Goal: Task Accomplishment & Management: Complete application form

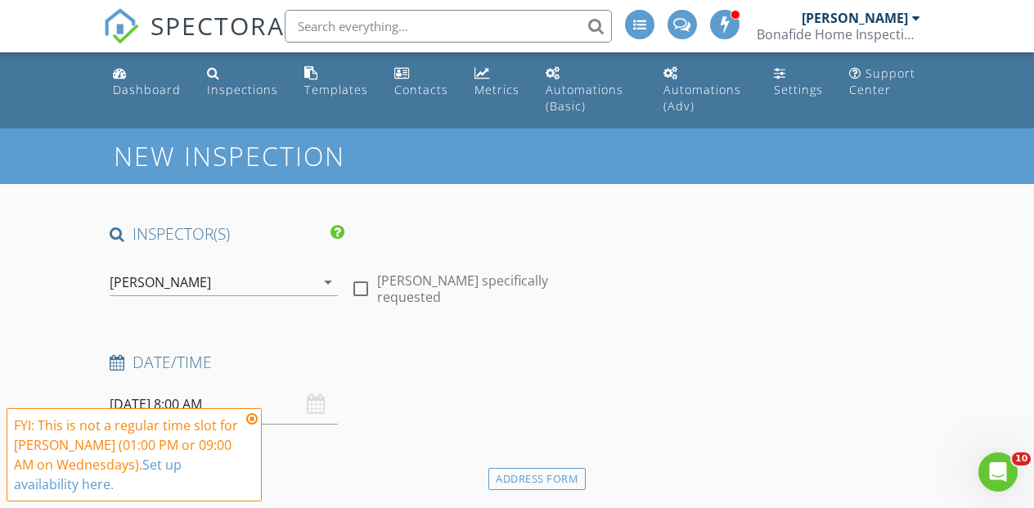
click at [254, 417] on icon at bounding box center [251, 418] width 11 height 13
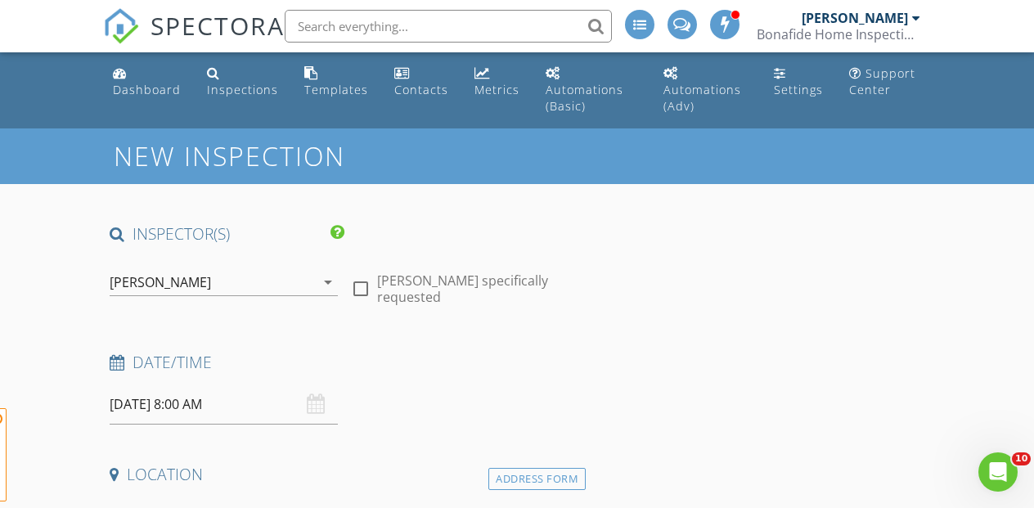
click at [186, 403] on input "[DATE] 8:00 AM" at bounding box center [224, 405] width 228 height 40
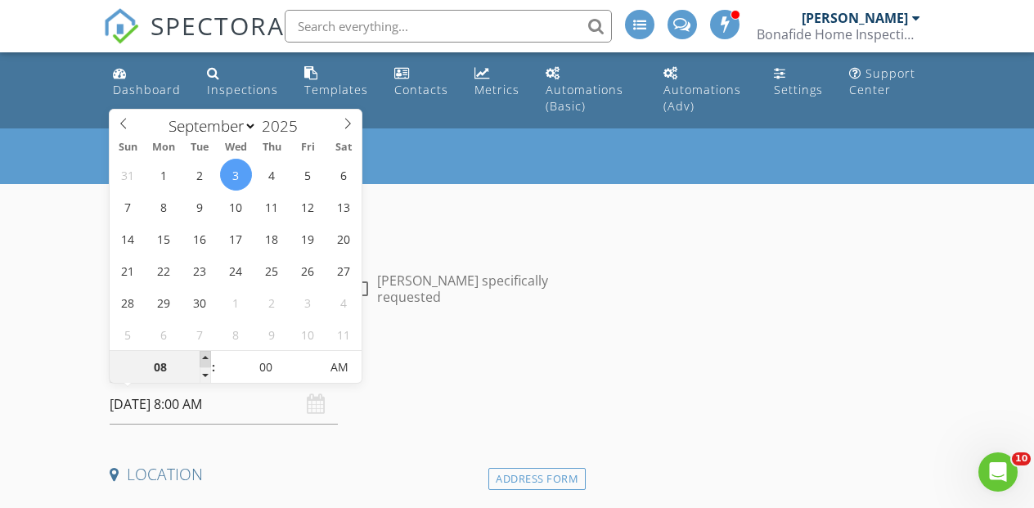
type input "09"
type input "[DATE] 9:00 AM"
click at [204, 358] on span at bounding box center [205, 359] width 11 height 16
type input "10"
type input "[DATE] 10:00 AM"
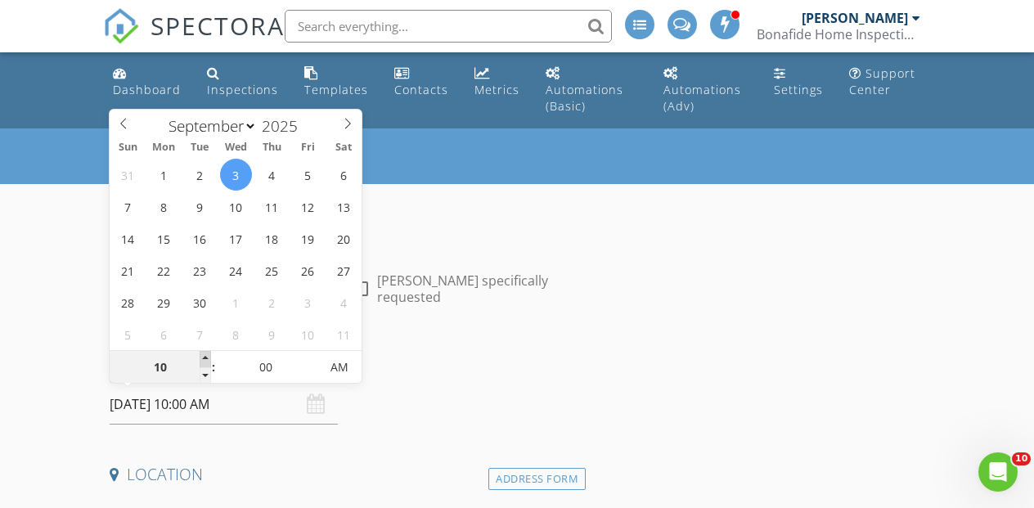
click at [204, 358] on span at bounding box center [205, 359] width 11 height 16
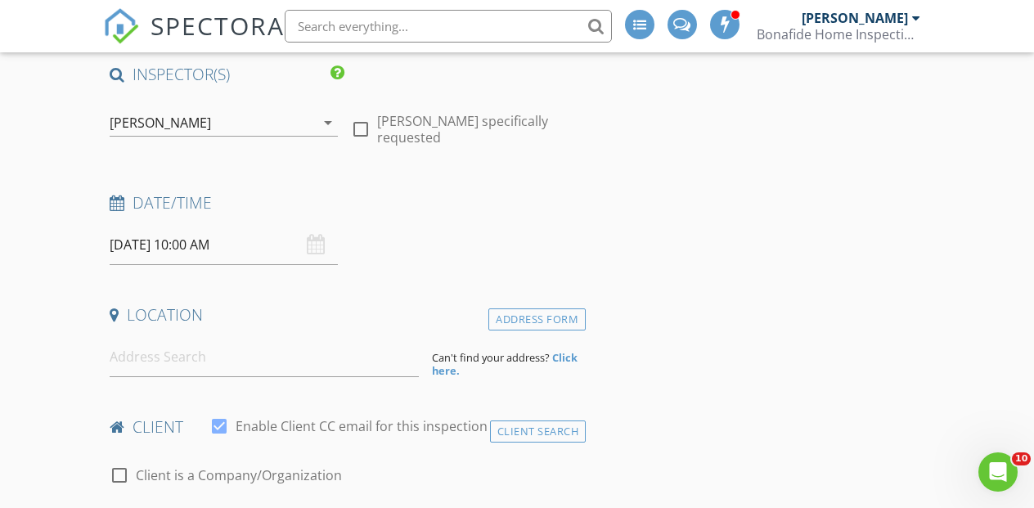
scroll to position [162, 0]
click at [160, 362] on input at bounding box center [264, 355] width 308 height 40
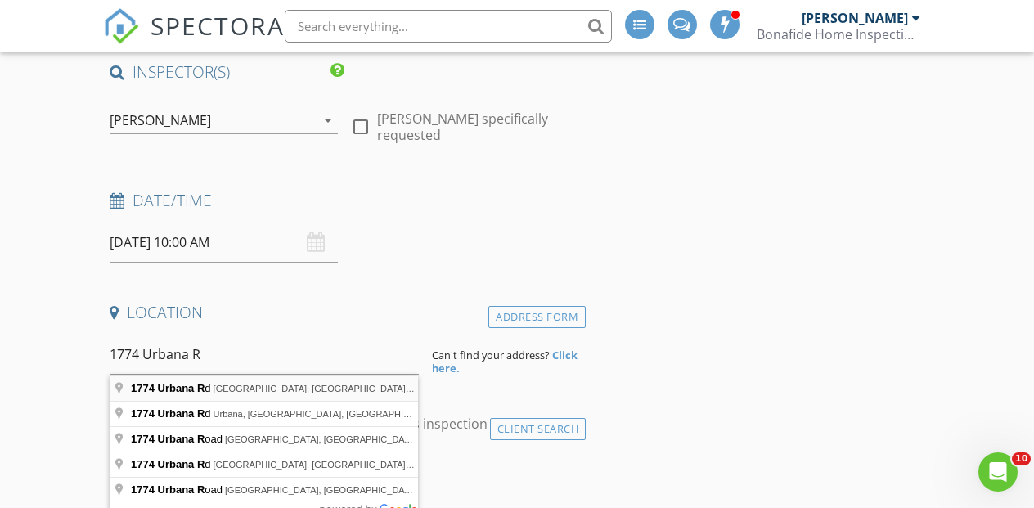
type input "1774 Urbana Rd, Cleveland, OH, USA"
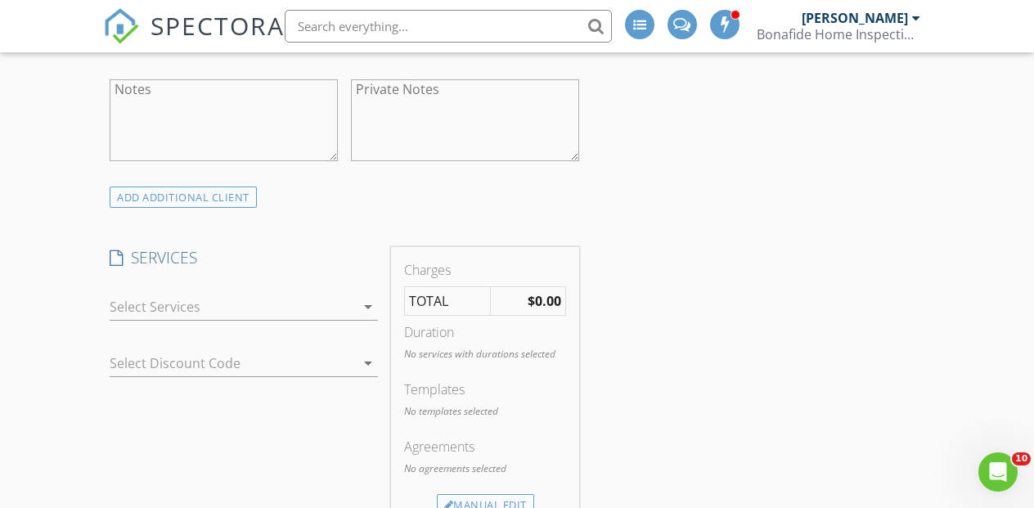
scroll to position [1267, 0]
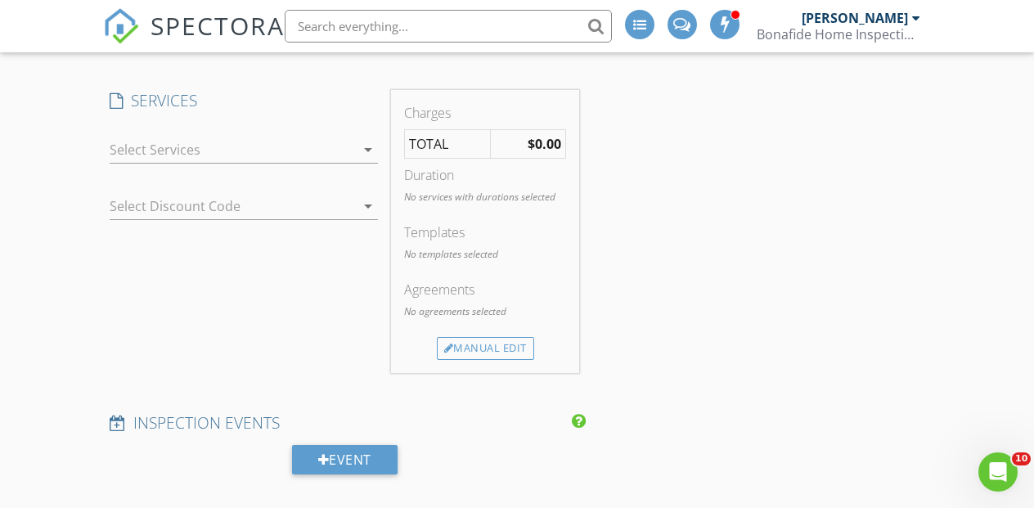
click at [160, 142] on div at bounding box center [232, 150] width 245 height 26
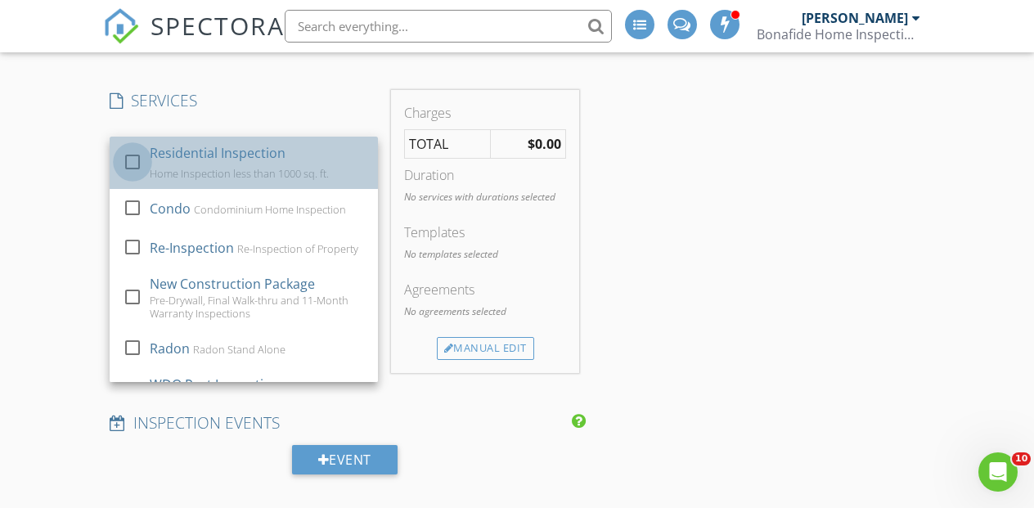
click at [137, 159] on div at bounding box center [133, 161] width 28 height 28
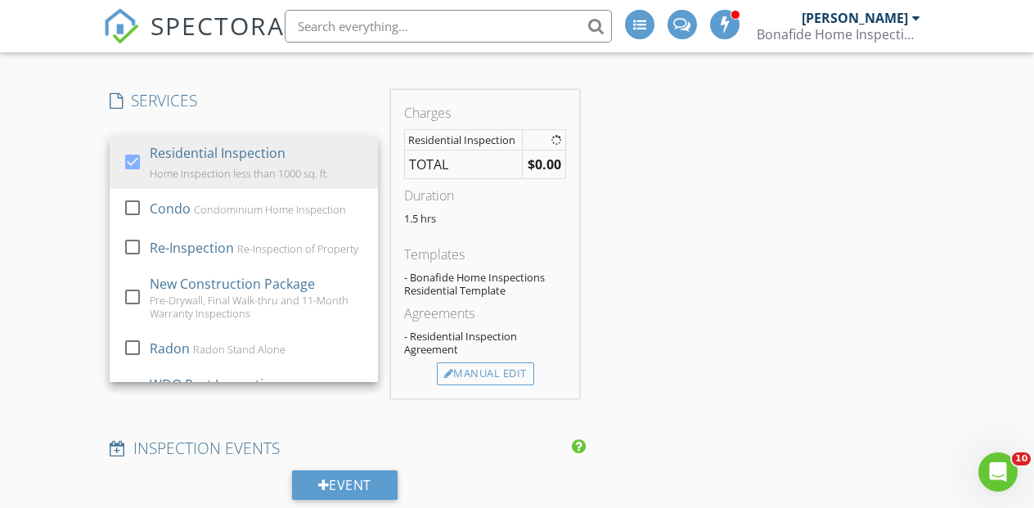
click at [84, 173] on div "New Inspection INSPECTOR(S) check_box Bo Reuter PRIMARY check_box_outline_blank…" at bounding box center [517, 393] width 1034 height 3065
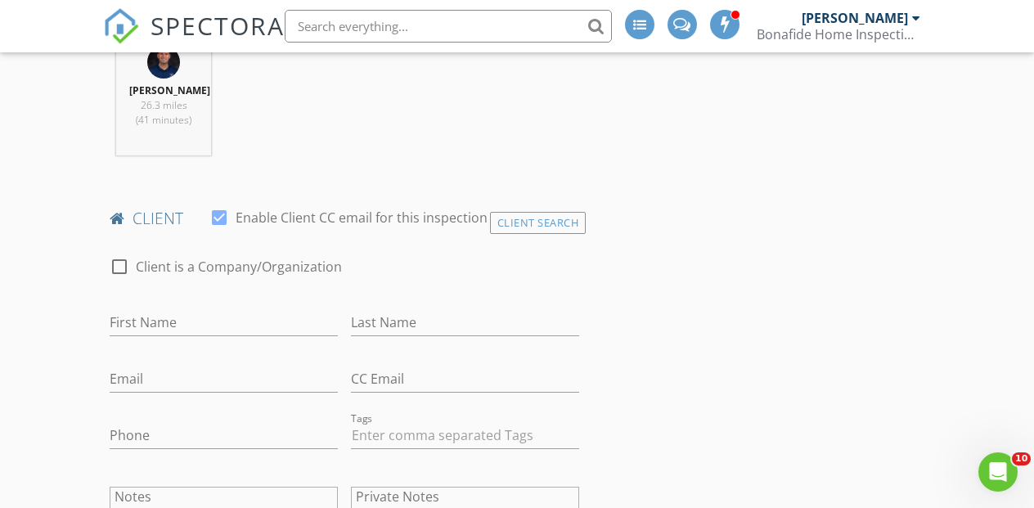
scroll to position [706, 0]
click at [543, 221] on div "Client Search" at bounding box center [538, 220] width 97 height 22
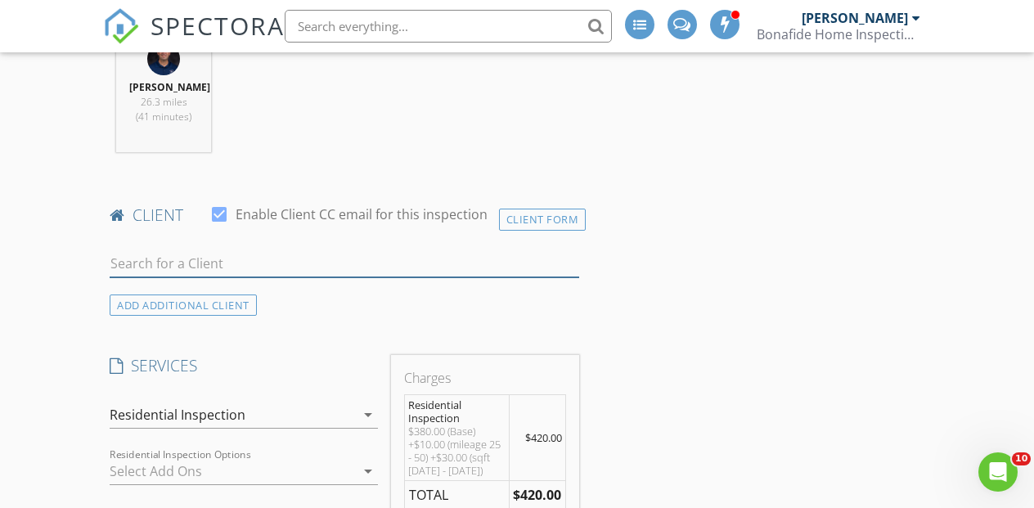
click at [224, 259] on input "text" at bounding box center [345, 263] width 470 height 27
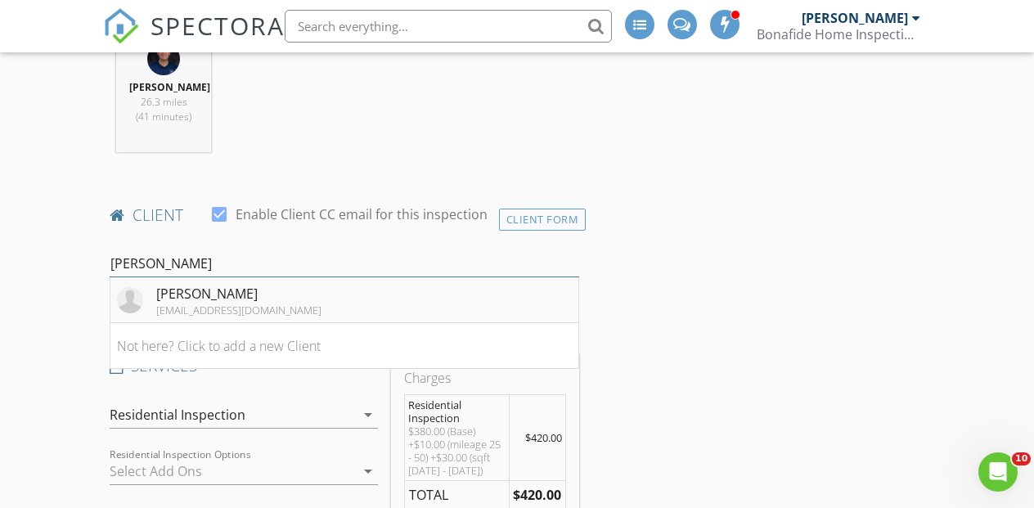
type input "Pitts"
click at [151, 316] on div "Michael Pitts michaelpittsllc@gmail.com" at bounding box center [219, 300] width 205 height 33
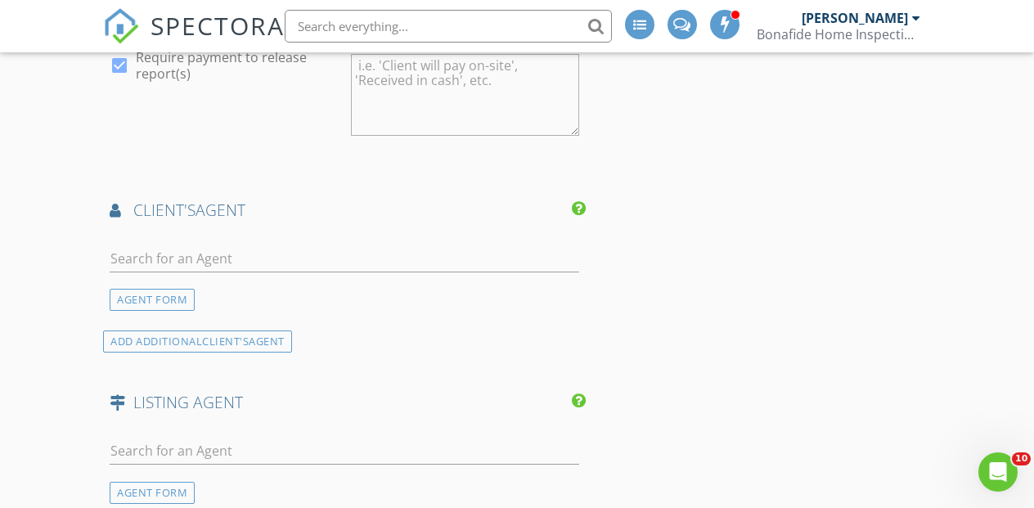
scroll to position [1918, 0]
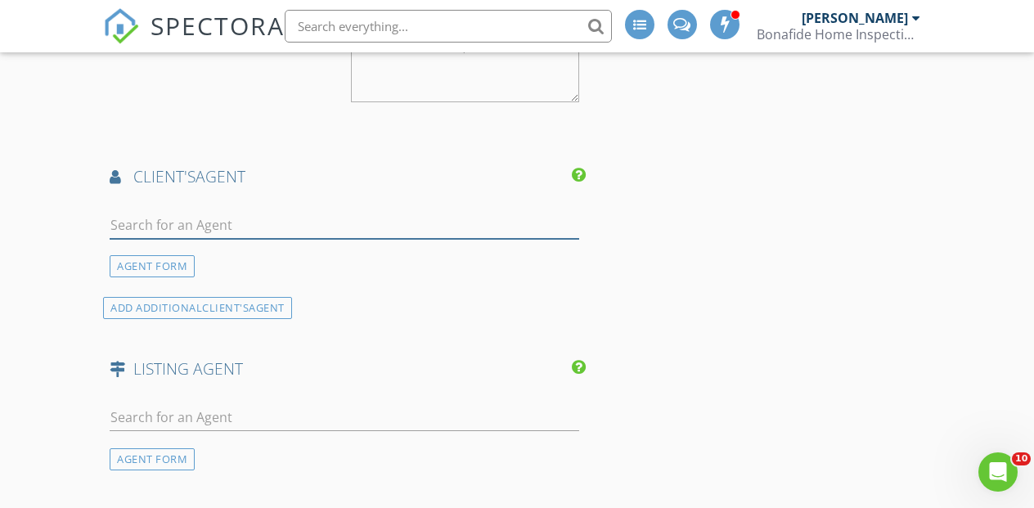
click at [136, 227] on input "text" at bounding box center [345, 225] width 470 height 27
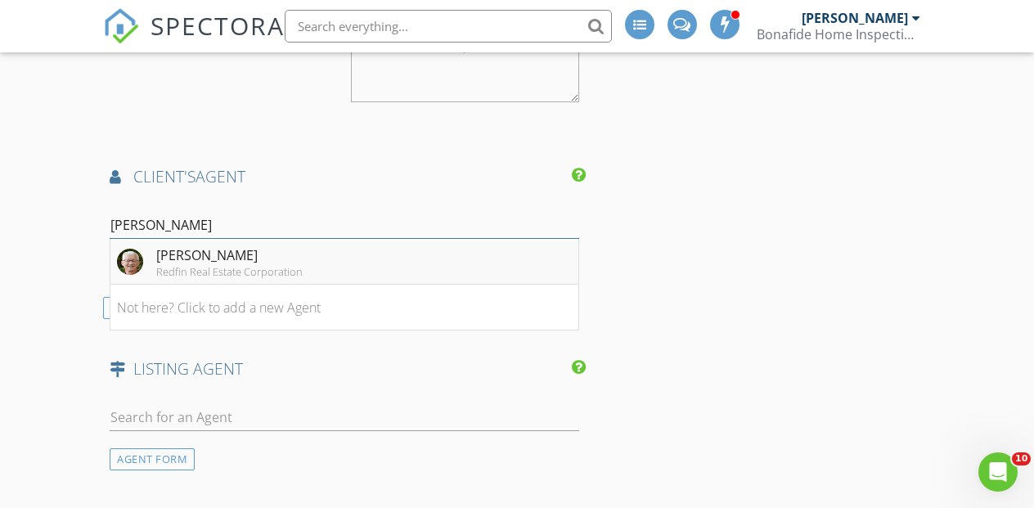
type input "quade"
click at [129, 256] on img at bounding box center [130, 262] width 26 height 26
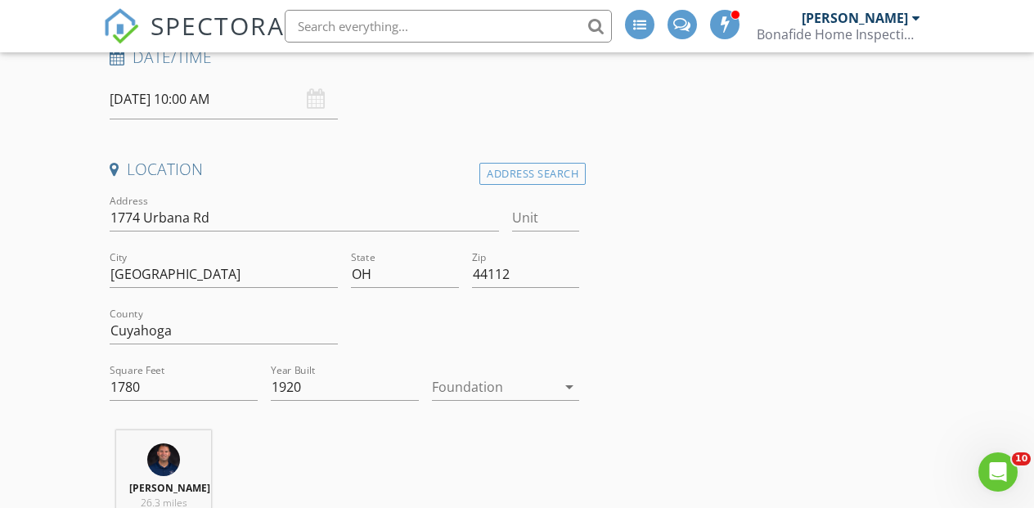
scroll to position [308, 0]
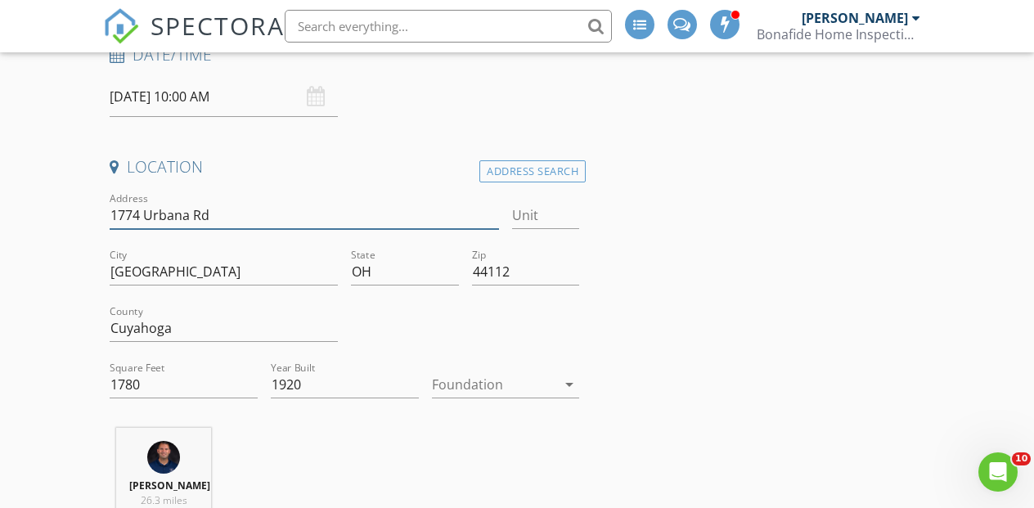
click at [154, 224] on input "1774 Urbana Rd" at bounding box center [304, 215] width 389 height 27
type input "1780"
type input "1920"
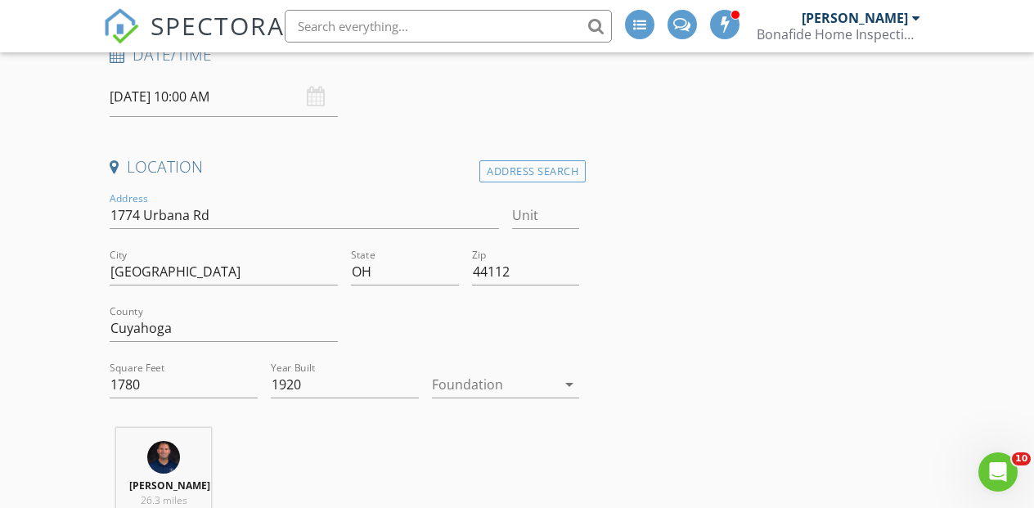
click at [472, 385] on div at bounding box center [494, 384] width 125 height 26
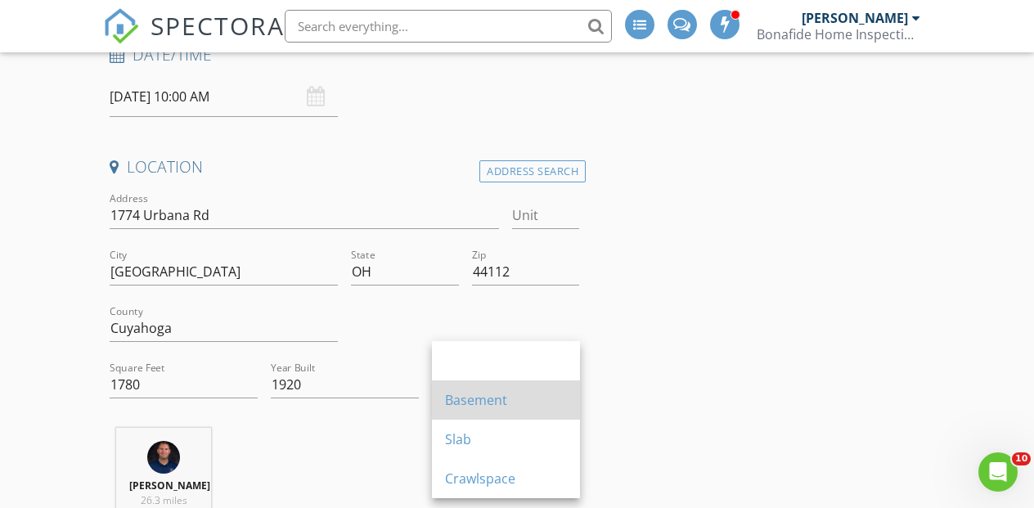
click at [470, 400] on div "Basement" at bounding box center [506, 400] width 122 height 20
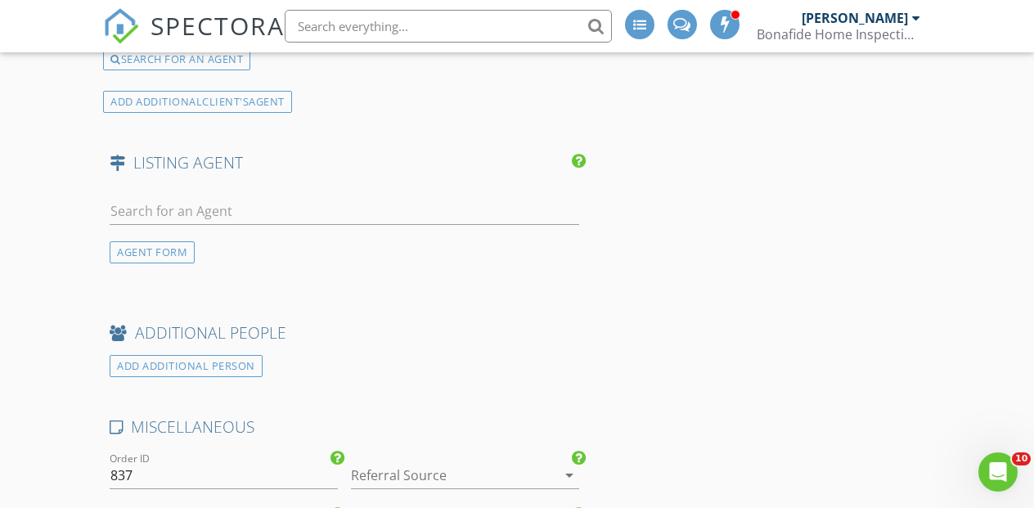
scroll to position [2472, 0]
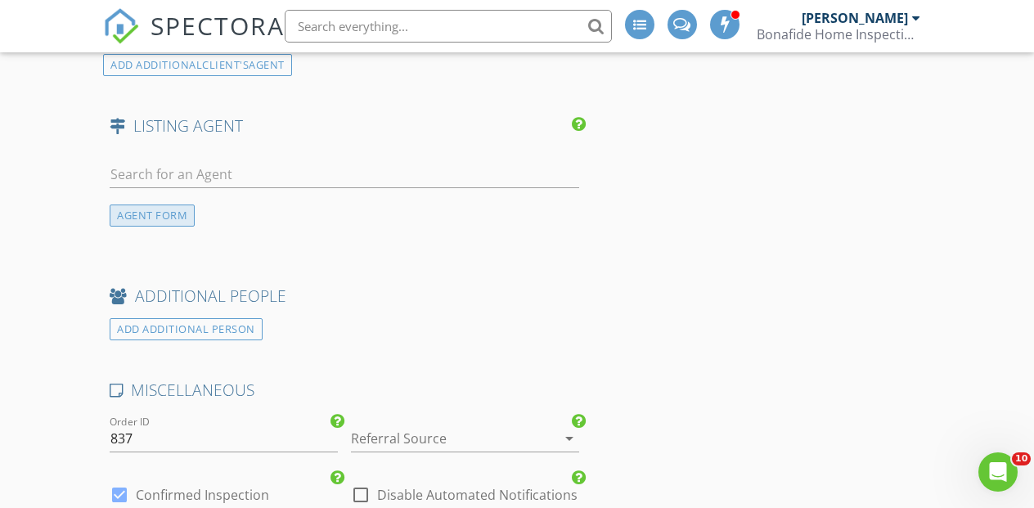
click at [140, 217] on div "AGENT FORM" at bounding box center [152, 216] width 85 height 22
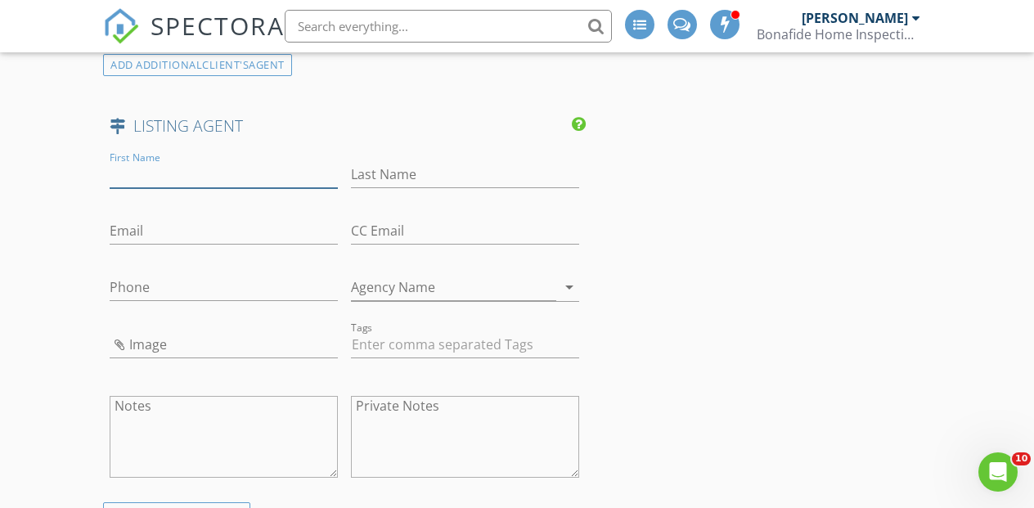
click at [148, 183] on input "First Name" at bounding box center [224, 174] width 228 height 27
paste input "Porshia Banks 216-533-4194 porshiahoyle@howardhanna.com,"
click at [130, 173] on input "Porshia Banks 216-533-4194 porshiahoyle@howardhanna.com," at bounding box center [224, 174] width 228 height 27
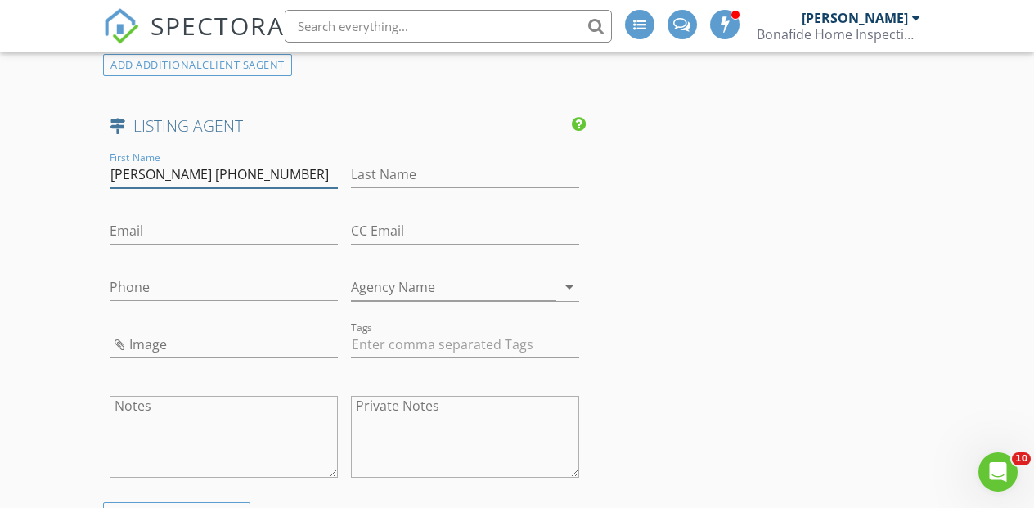
drag, startPoint x: 130, startPoint y: 173, endPoint x: 330, endPoint y: 179, distance: 199.7
click at [330, 179] on input "Porshia Banks 216-533-4194" at bounding box center [224, 174] width 228 height 27
type input "Porshia Banks 216-533-4194"
click at [187, 225] on input "Email" at bounding box center [224, 231] width 228 height 27
paste input "porshiahoyle@howardhanna.com,"
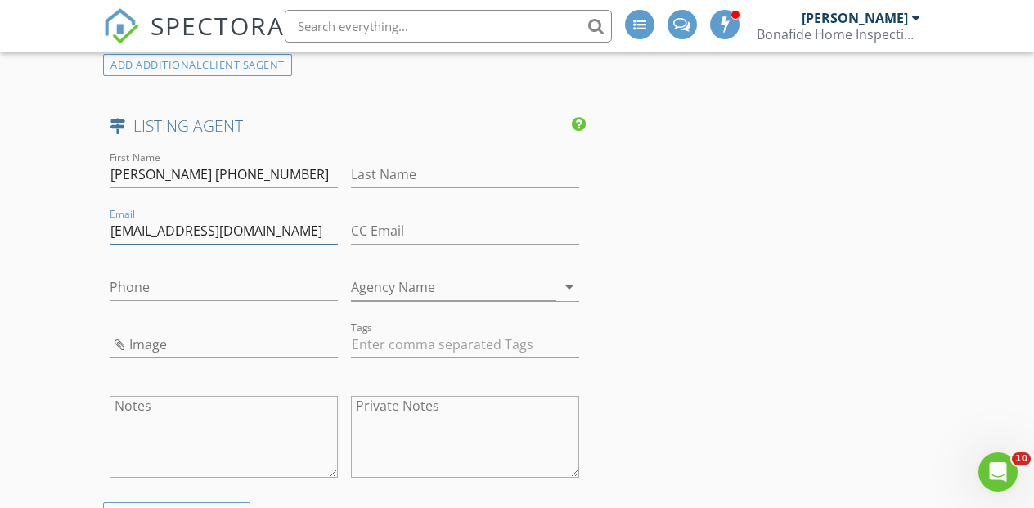
type input "porshiahoyle@howardhanna.com"
click at [204, 176] on input "Porshia Banks 216-533-4194" at bounding box center [224, 174] width 228 height 27
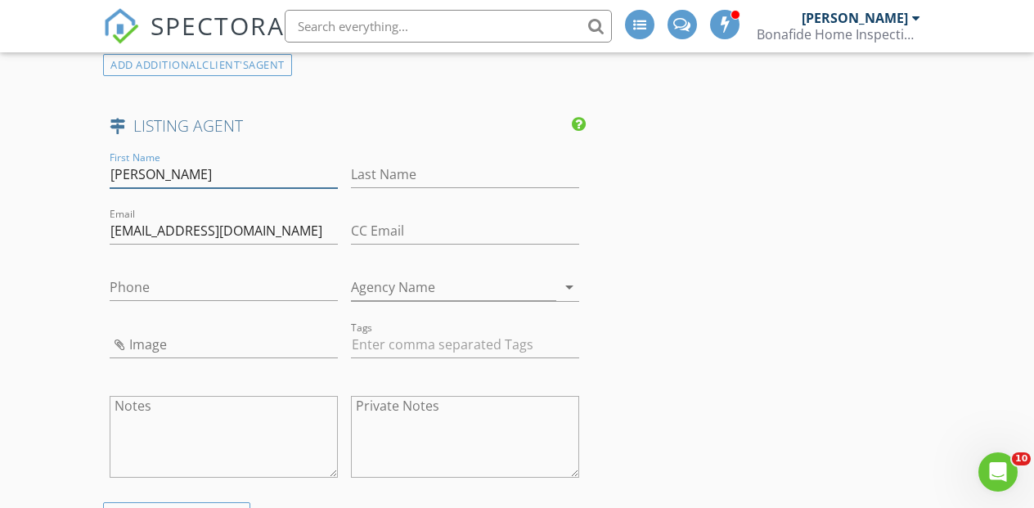
drag, startPoint x: 204, startPoint y: 176, endPoint x: 314, endPoint y: 191, distance: 111.5
click at [314, 191] on div "First Name Porshia Banks" at bounding box center [224, 182] width 228 height 43
type input "Porshia Banks"
click at [137, 286] on input "Phone" at bounding box center [224, 287] width 228 height 27
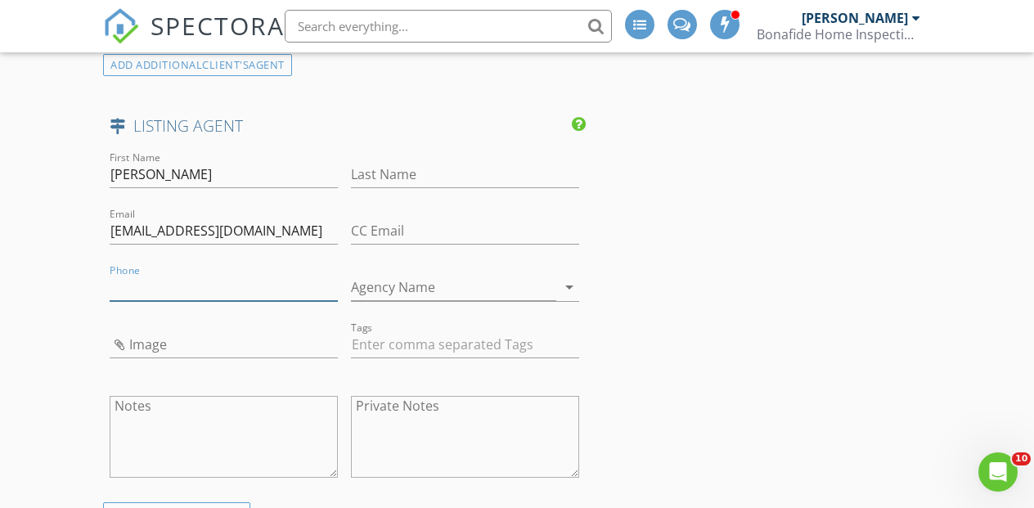
paste input "216-533-4194"
type input "216-533-4194"
click at [160, 171] on input "Porshia Banks" at bounding box center [224, 174] width 228 height 27
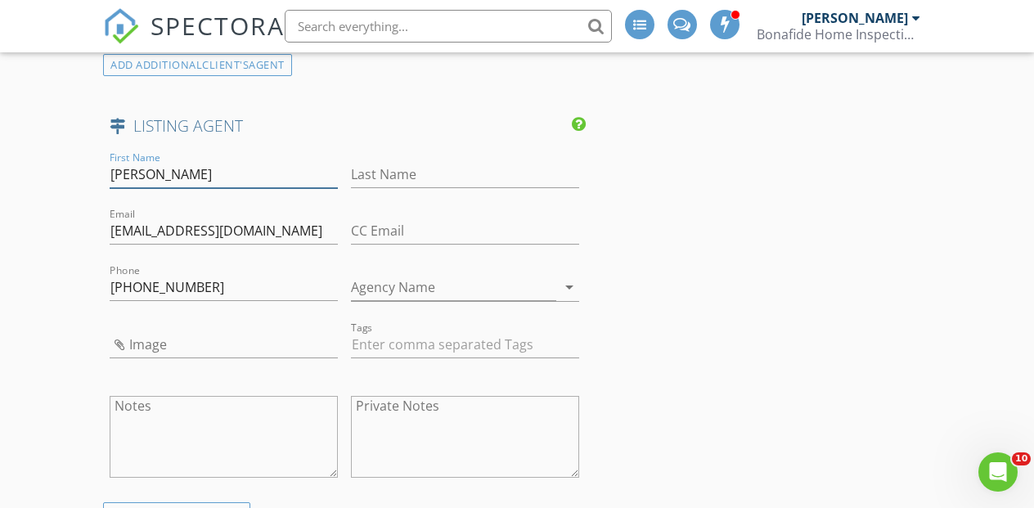
drag, startPoint x: 160, startPoint y: 171, endPoint x: 237, endPoint y: 174, distance: 77.0
click at [237, 174] on input "Porshia" at bounding box center [224, 174] width 228 height 27
type input "Porshia"
click at [369, 177] on input "Last Name" at bounding box center [465, 174] width 228 height 27
paste input "Banks"
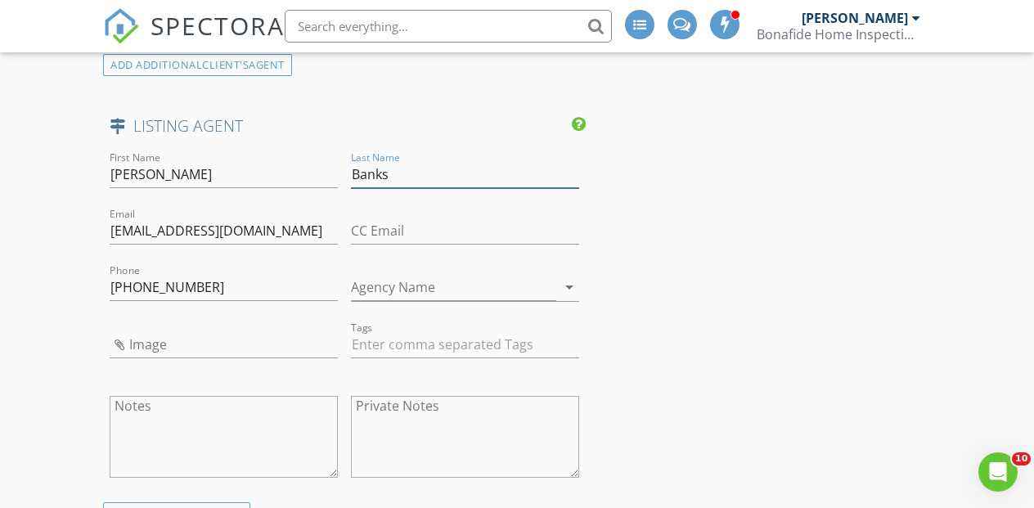
type input "Banks"
click at [397, 298] on input "Agency Name" at bounding box center [453, 287] width 205 height 27
type input "h"
type input "Howard Hanna"
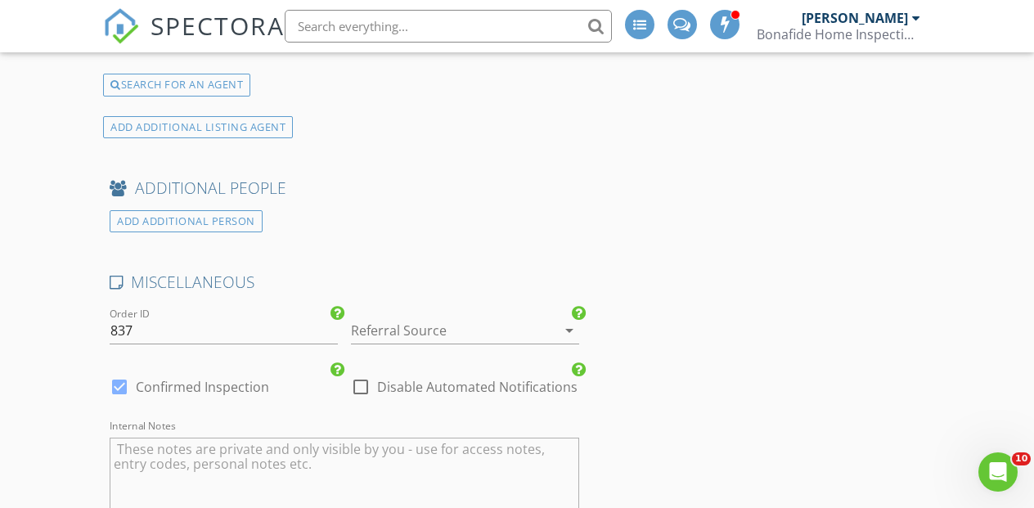
scroll to position [2903, 0]
click at [380, 332] on div at bounding box center [442, 328] width 182 height 26
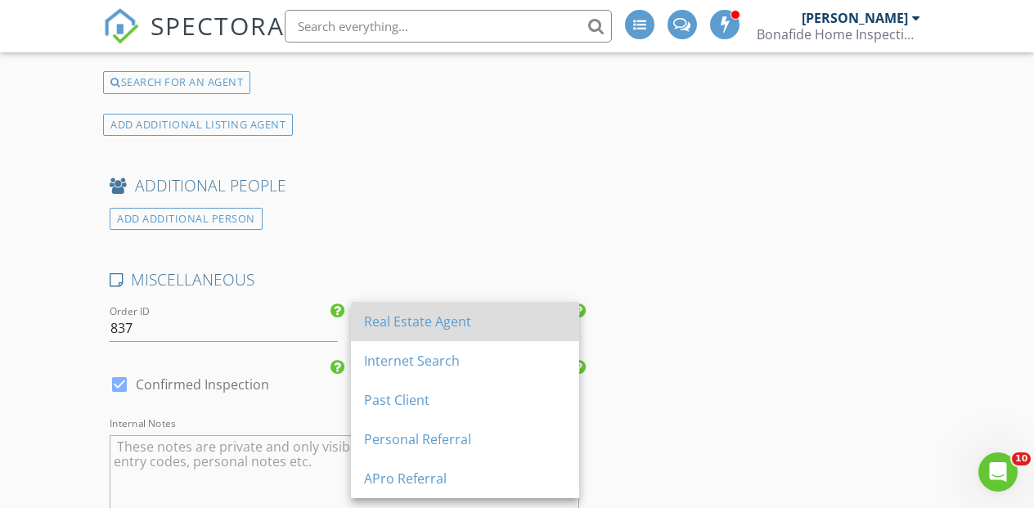
click at [380, 327] on div "Real Estate Agent" at bounding box center [465, 322] width 202 height 20
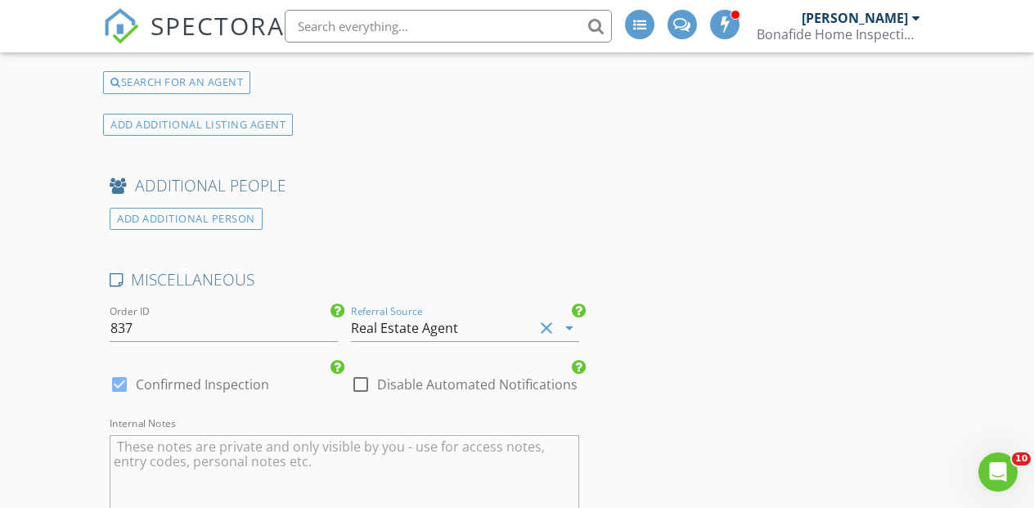
click at [398, 324] on div "Real Estate Agent" at bounding box center [404, 328] width 107 height 15
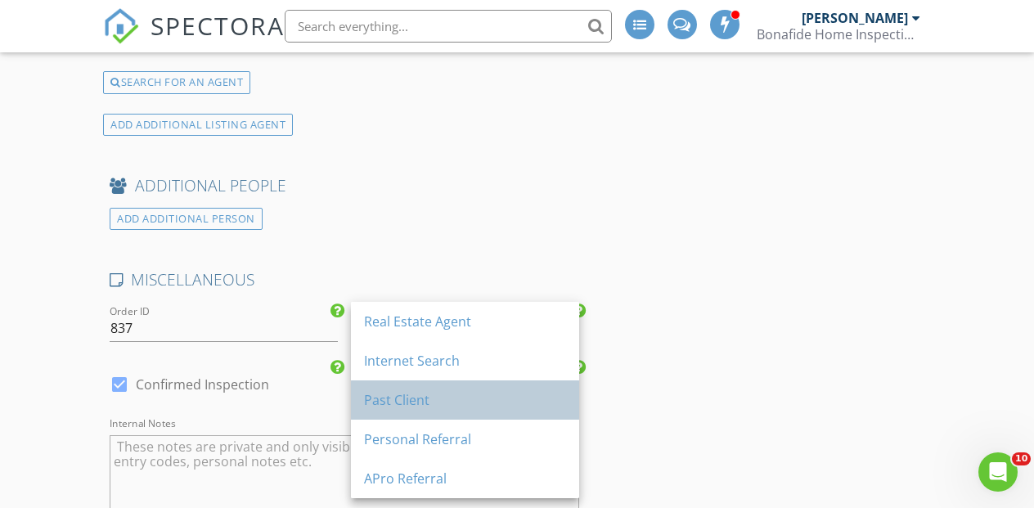
click at [403, 405] on div "Past Client" at bounding box center [465, 400] width 202 height 20
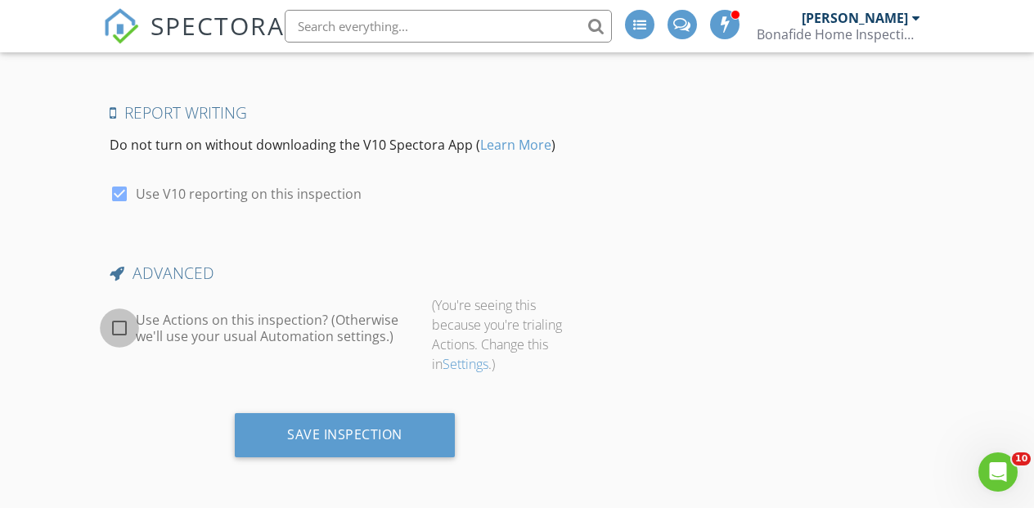
click at [119, 335] on div at bounding box center [120, 328] width 28 height 28
checkbox input "true"
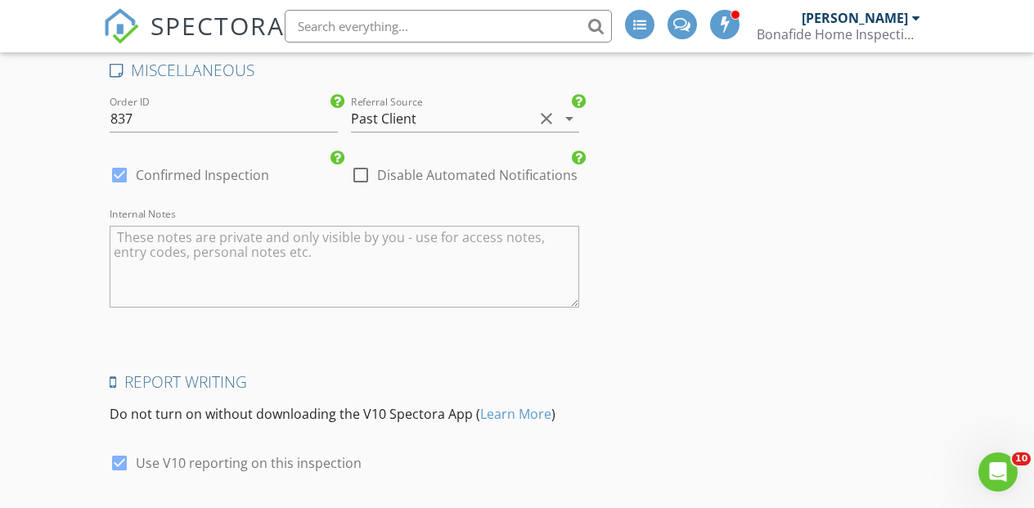
scroll to position [3372, 0]
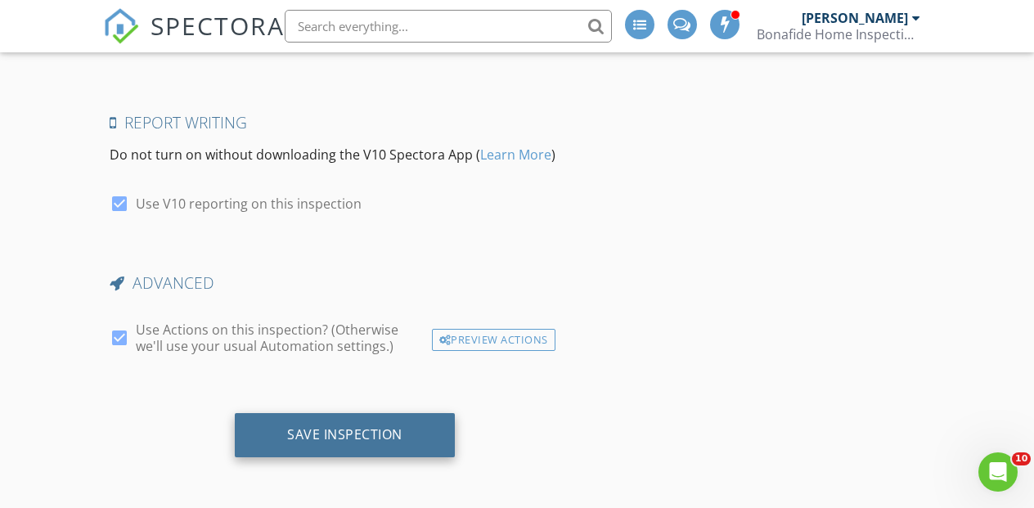
click at [327, 435] on div "Save Inspection" at bounding box center [344, 434] width 115 height 16
click at [334, 435] on div "Saving" at bounding box center [344, 434] width 63 height 16
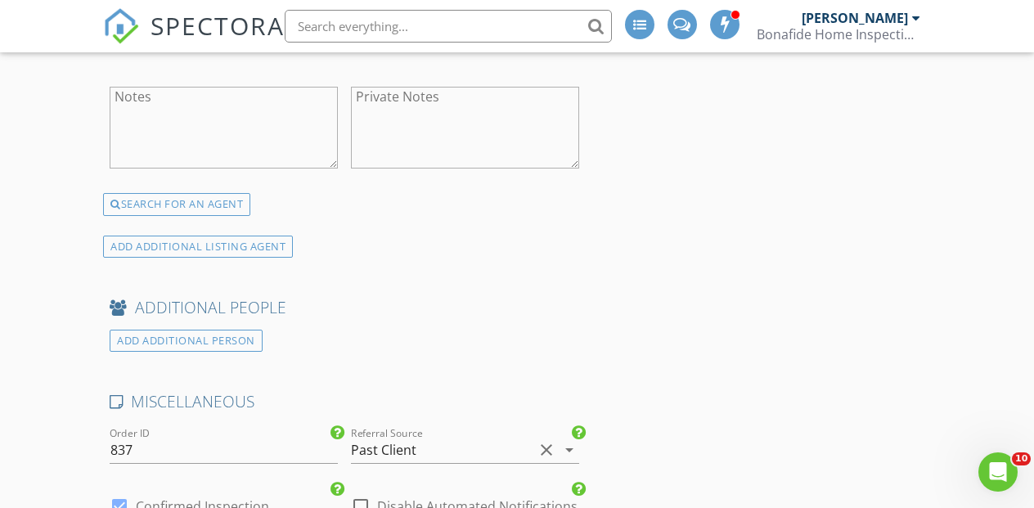
scroll to position [2786, 0]
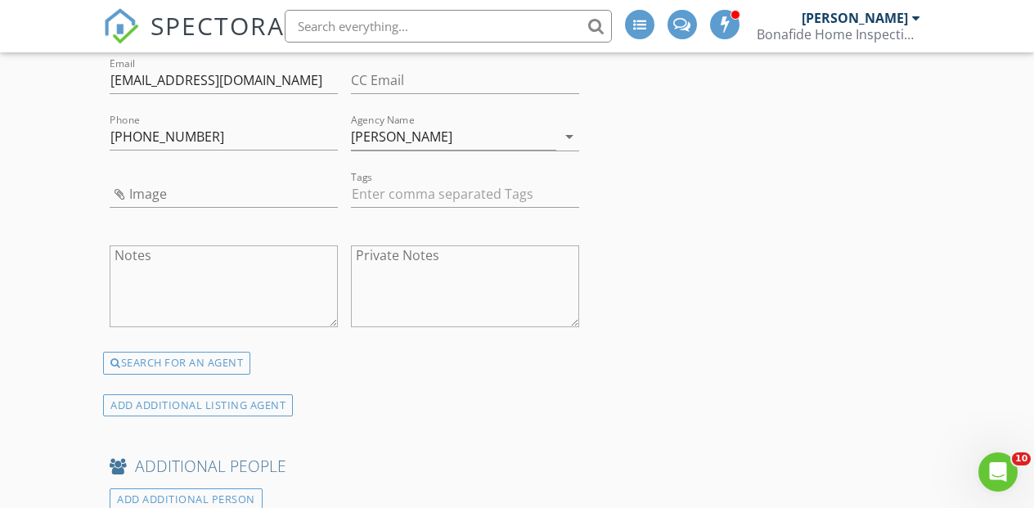
scroll to position [2621, 0]
click at [386, 127] on input "Howard Hanna" at bounding box center [453, 138] width 205 height 27
click at [386, 137] on input "Howard Hanna" at bounding box center [453, 138] width 205 height 27
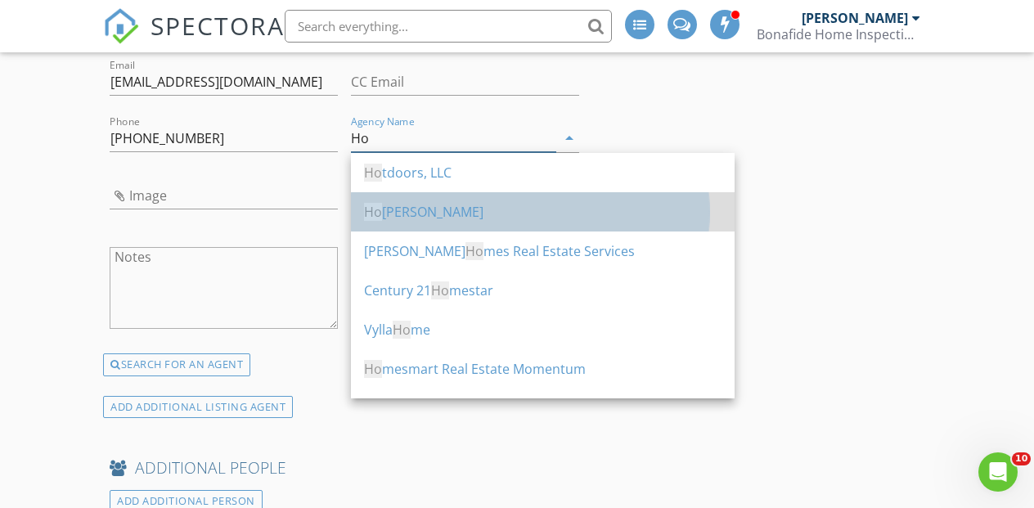
click at [397, 213] on div "Ho ward Hanna" at bounding box center [543, 212] width 358 height 20
type input "Howard Hanna"
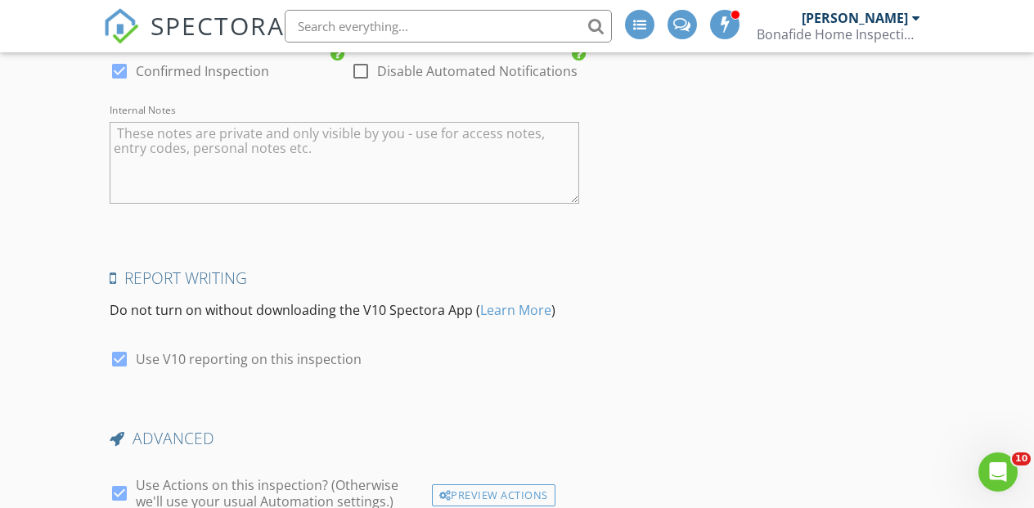
scroll to position [3372, 0]
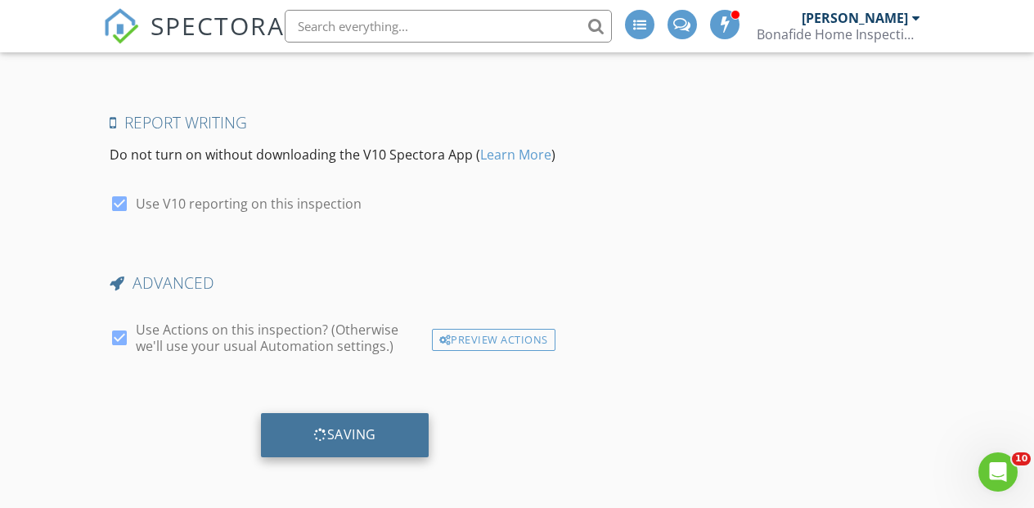
click at [344, 432] on div "Saving" at bounding box center [344, 434] width 63 height 16
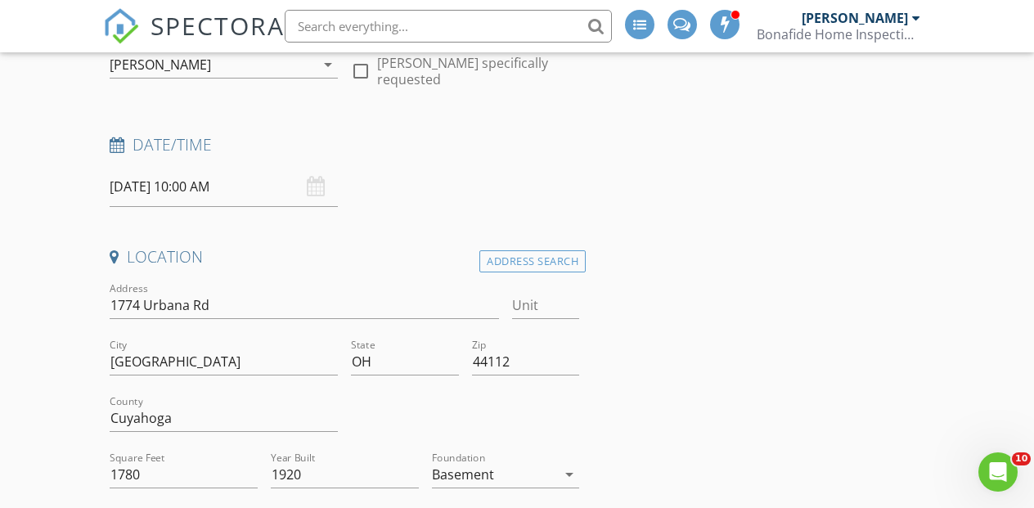
scroll to position [221, 0]
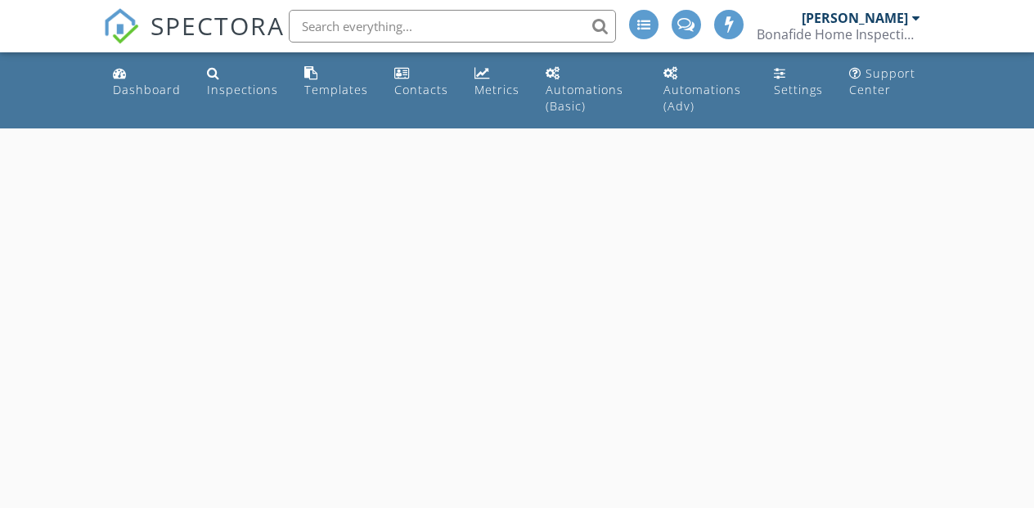
select select "8"
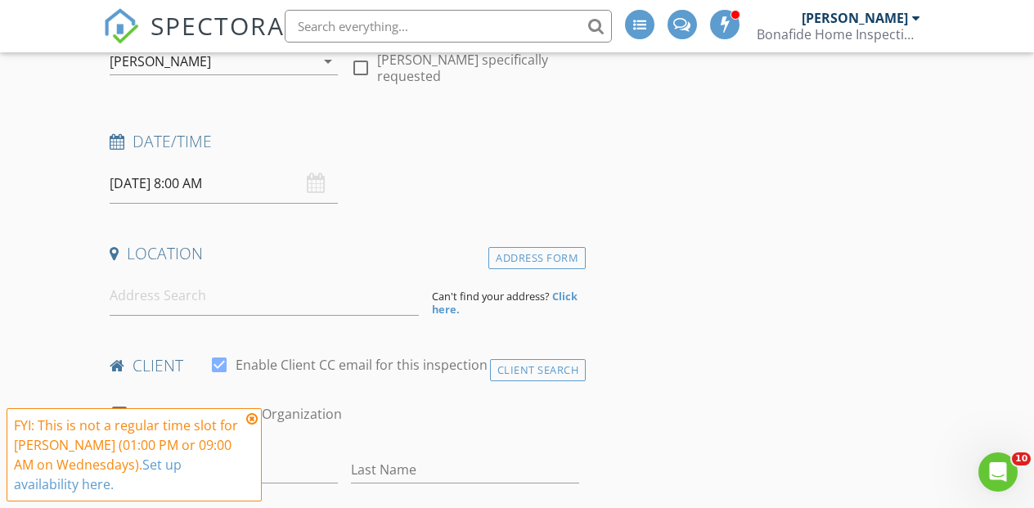
click at [171, 187] on input "[DATE] 8:00 AM" at bounding box center [224, 184] width 228 height 40
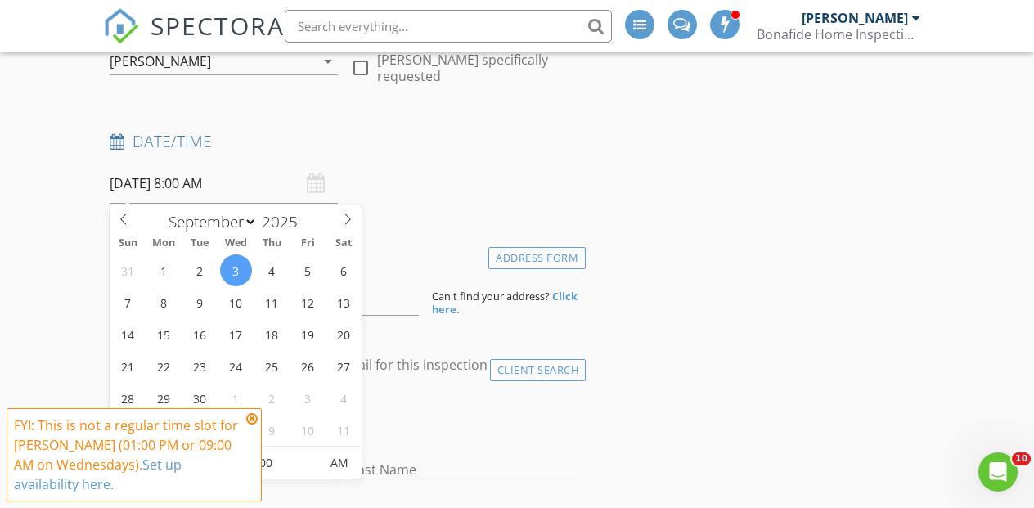
click at [250, 421] on icon at bounding box center [251, 418] width 11 height 13
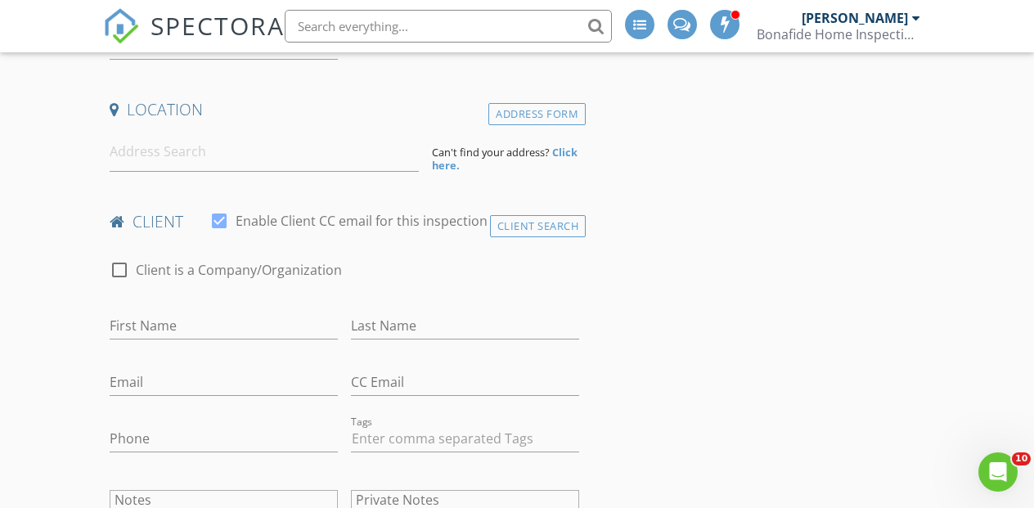
scroll to position [350, 0]
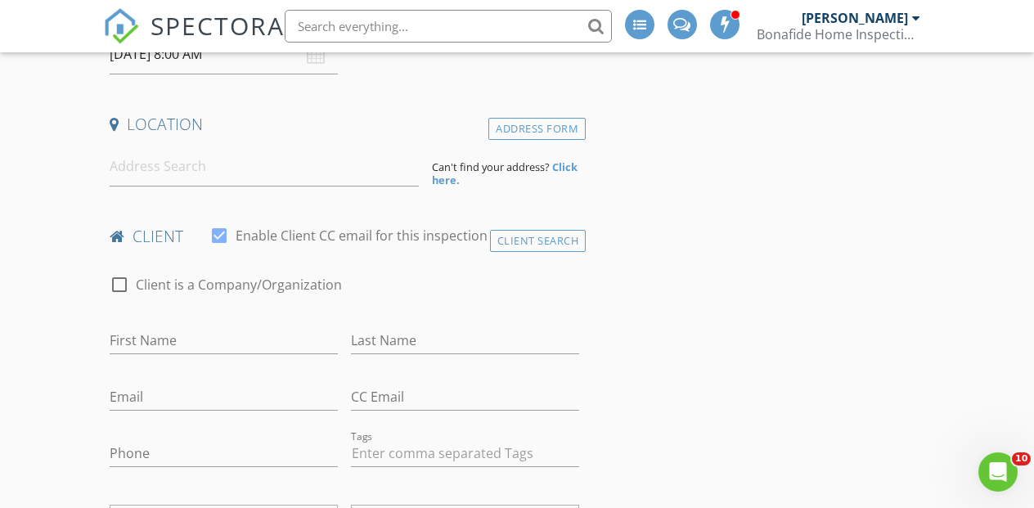
click at [208, 47] on link "SPECTORA" at bounding box center [194, 39] width 182 height 34
click at [208, 52] on div "SPECTORA" at bounding box center [194, 26] width 182 height 52
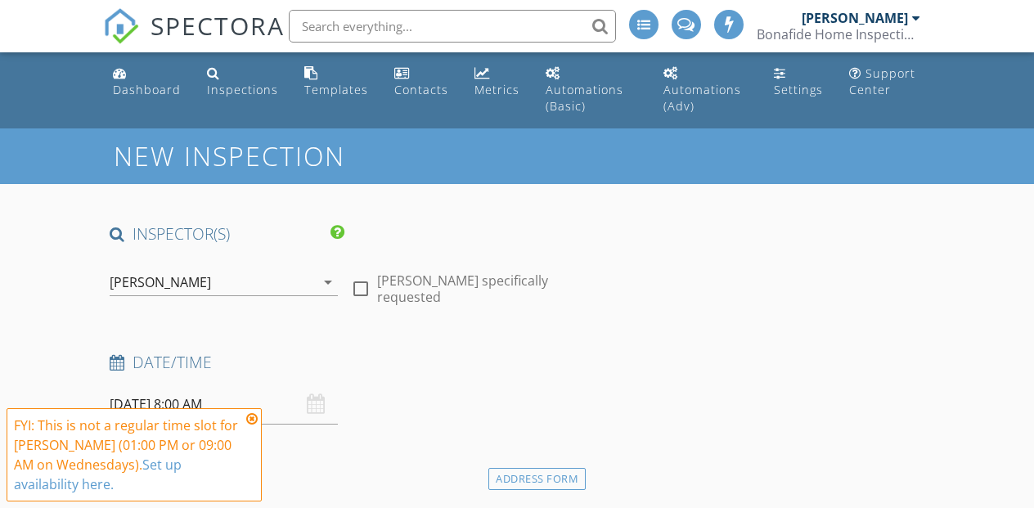
select select "8"
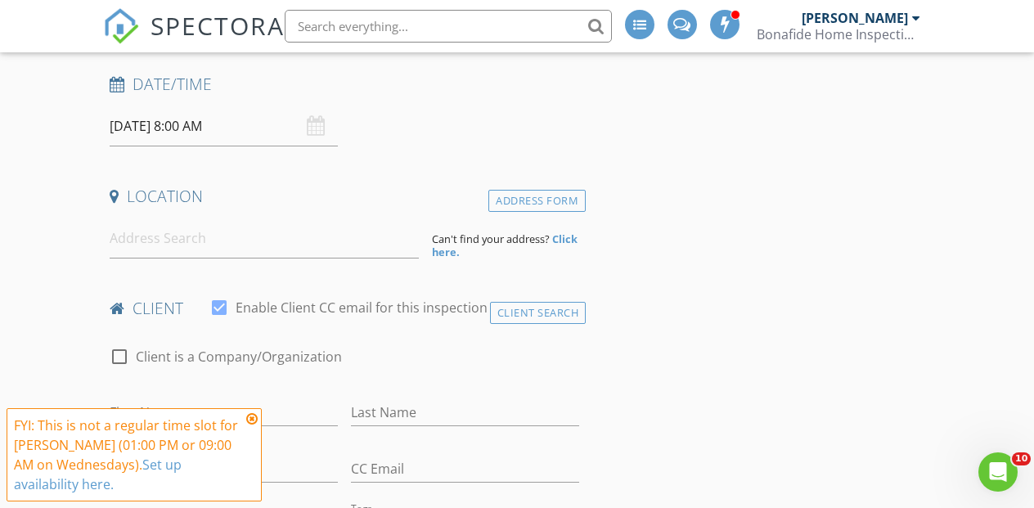
click at [199, 121] on input "09/03/2025 8:00 AM" at bounding box center [224, 126] width 228 height 40
click at [257, 418] on icon at bounding box center [251, 418] width 11 height 13
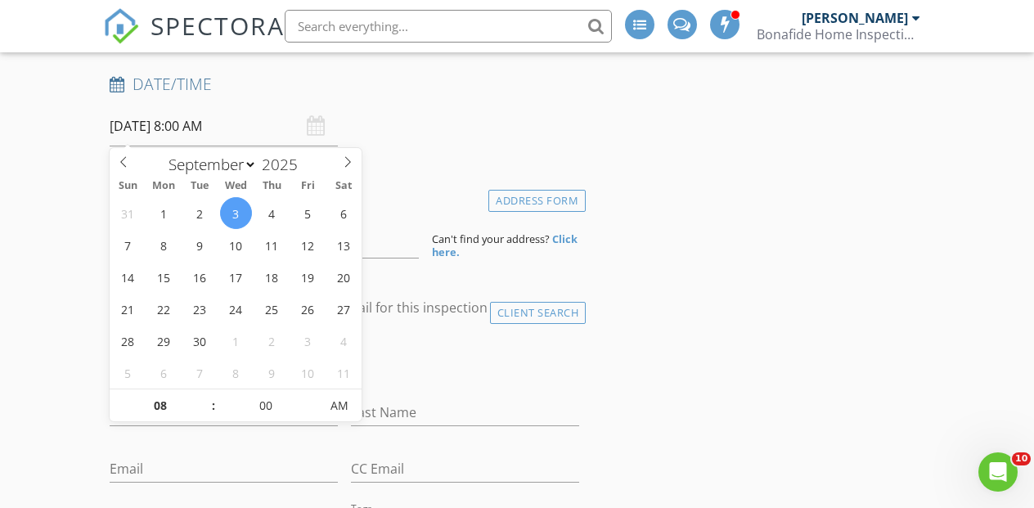
click at [198, 116] on input "09/03/2025 8:00 AM" at bounding box center [224, 126] width 228 height 40
type input "09/03/2025 9:00 AM"
type input "09"
click at [208, 394] on span at bounding box center [205, 397] width 11 height 16
type input "09/03/2025 10:00 AM"
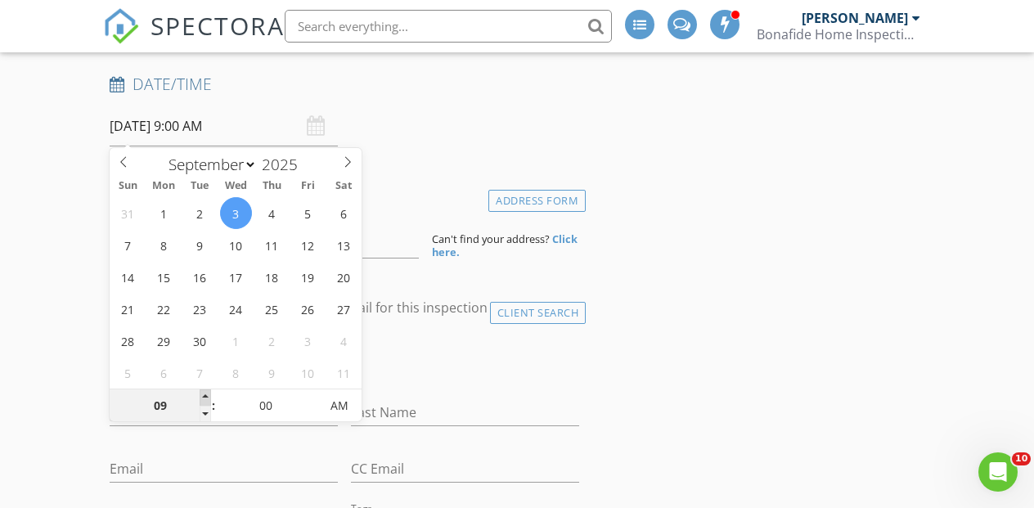
type input "10"
click at [208, 394] on span at bounding box center [205, 397] width 11 height 16
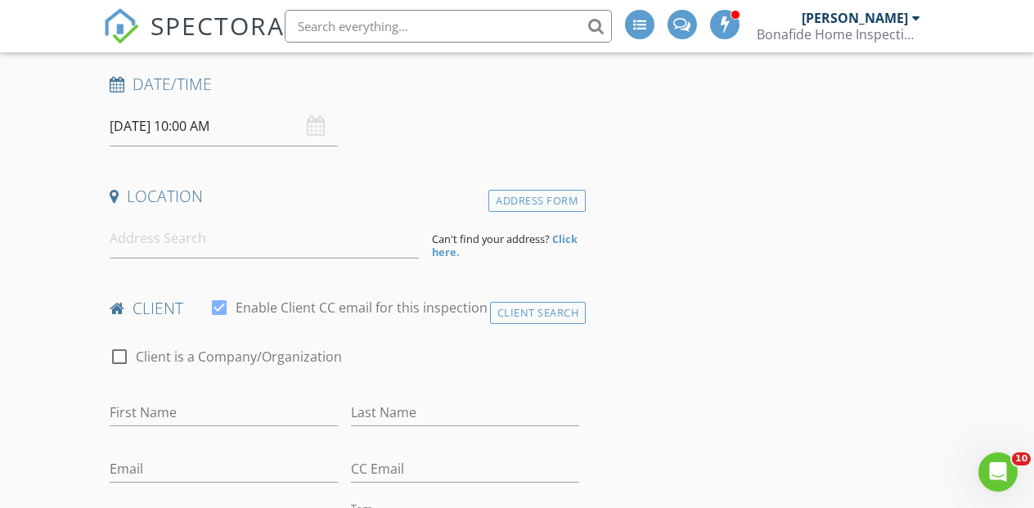
click at [149, 243] on input at bounding box center [264, 238] width 308 height 40
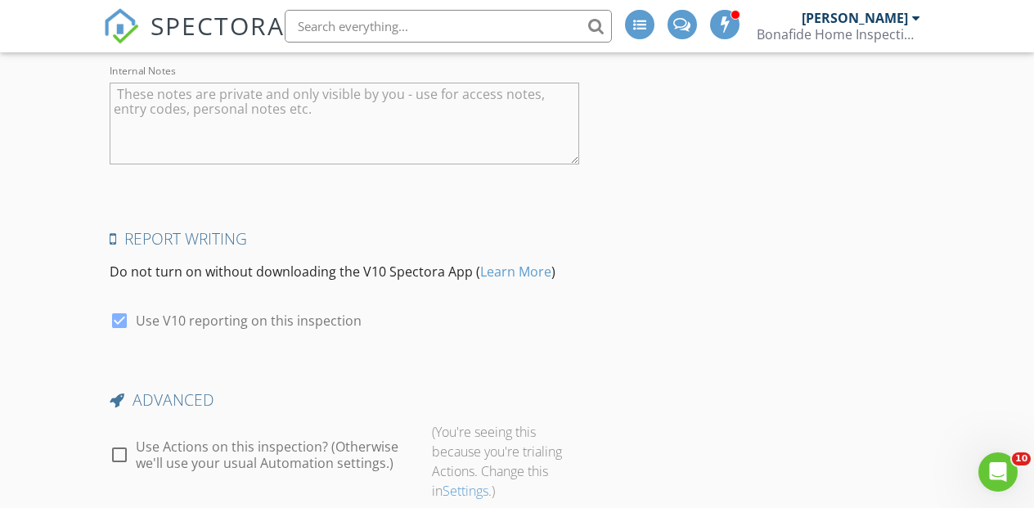
scroll to position [2326, 0]
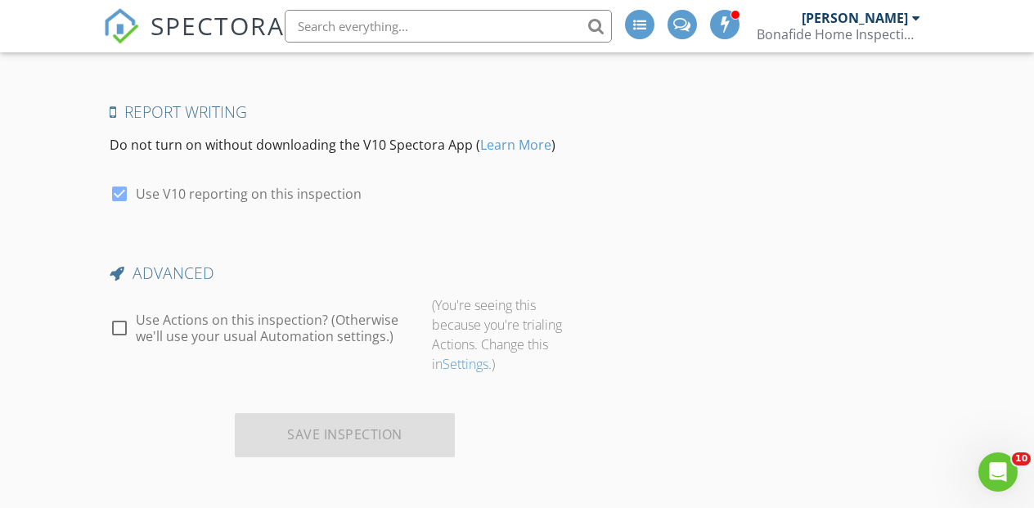
click at [126, 322] on div at bounding box center [120, 328] width 28 height 28
checkbox input "true"
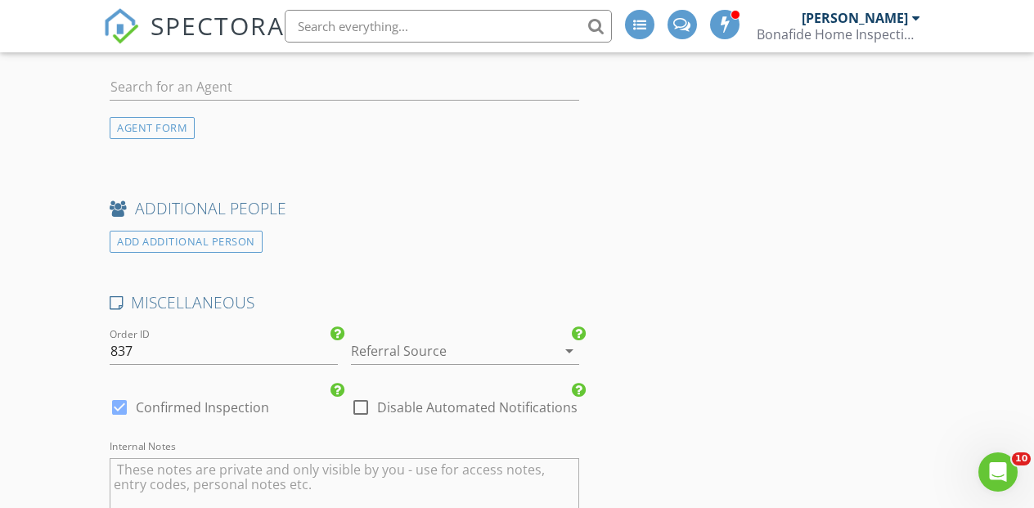
scroll to position [1826, 0]
click at [383, 351] on div at bounding box center [442, 348] width 182 height 26
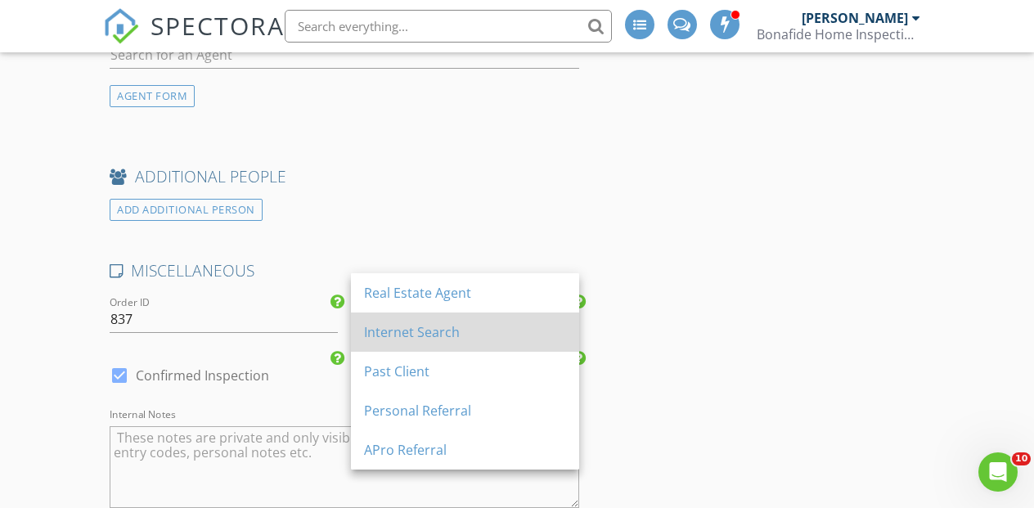
scroll to position [1888, 0]
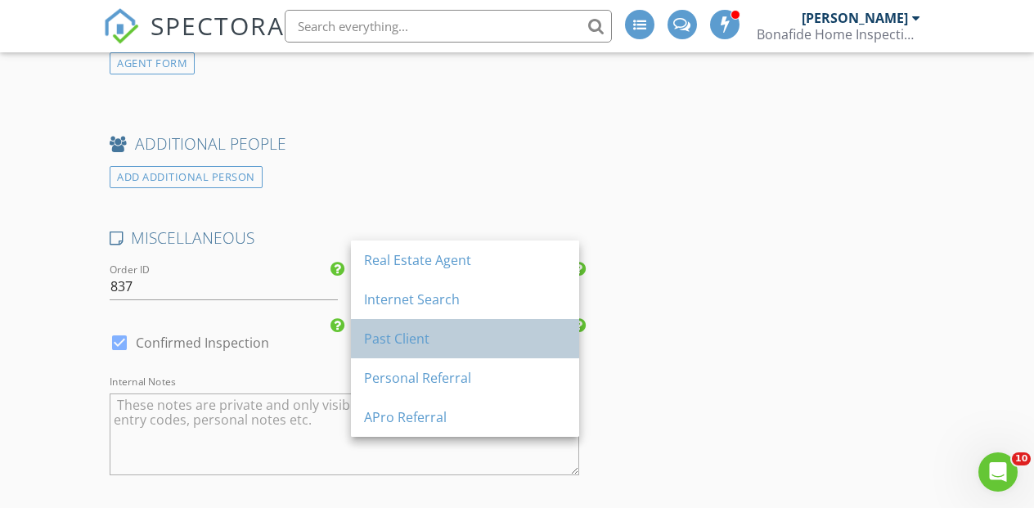
click at [385, 342] on div "Past Client" at bounding box center [465, 339] width 202 height 20
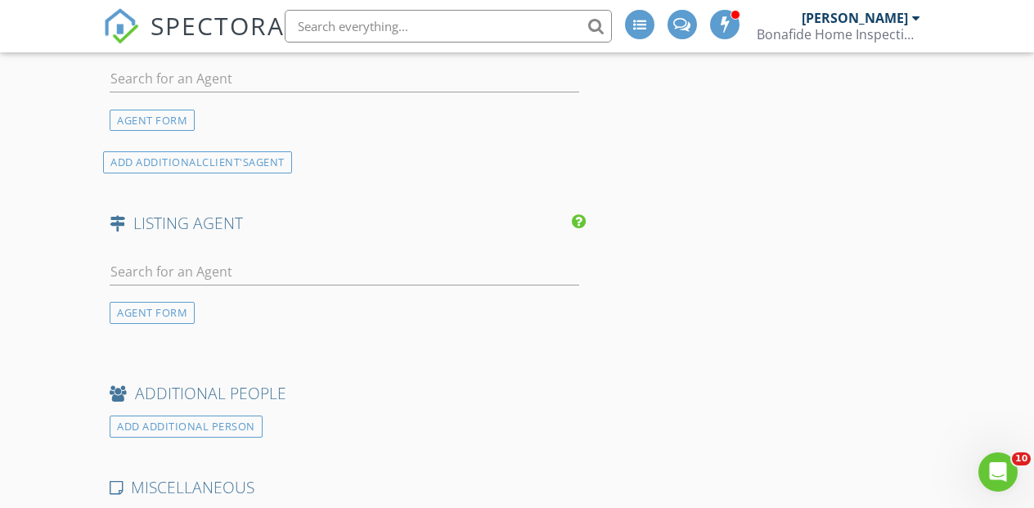
scroll to position [1617, 0]
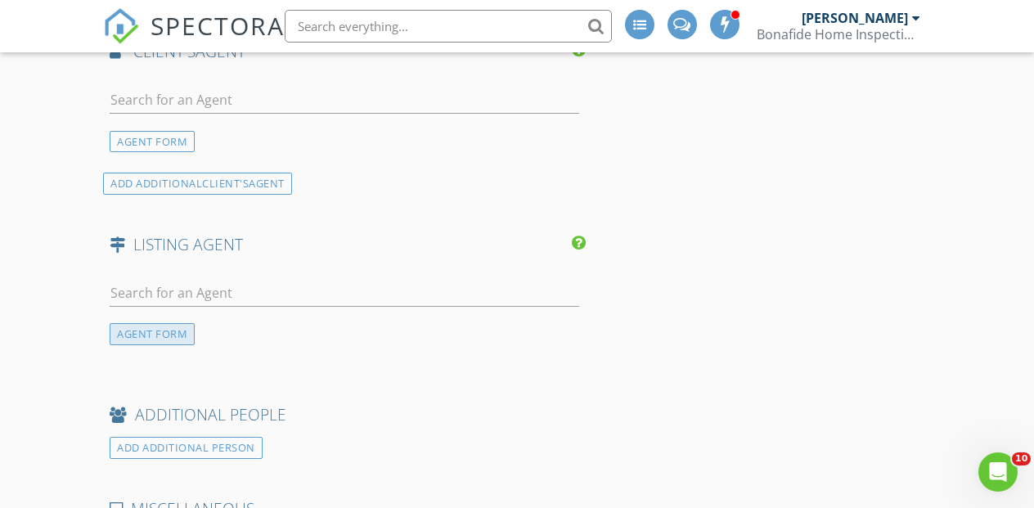
click at [154, 330] on div "AGENT FORM" at bounding box center [152, 334] width 85 height 22
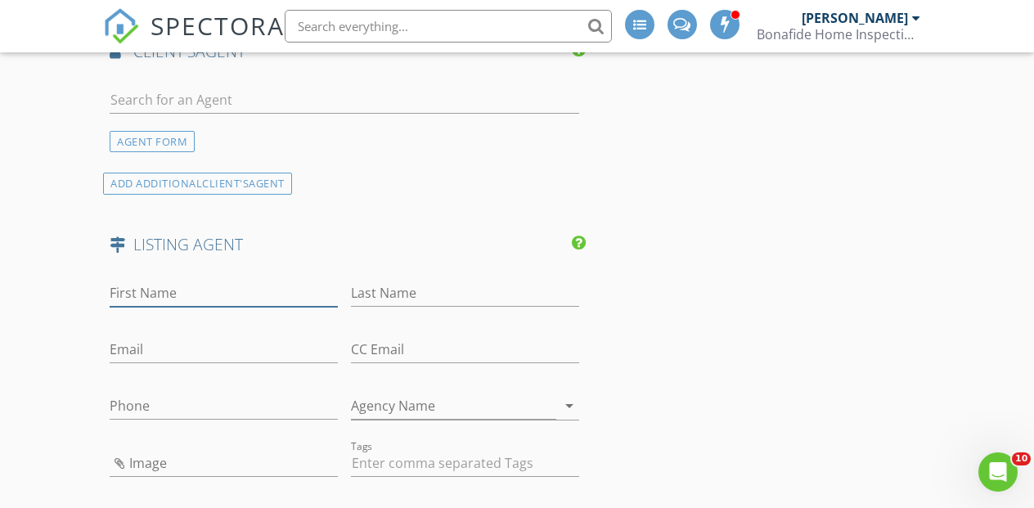
click at [154, 287] on input "First Name" at bounding box center [224, 293] width 228 height 27
paste input "Porshia Banks 216-533-4194 porshiahoyle@howardhanna.com,"
click at [128, 291] on input "Porshia Banks 216-533-4194 porshiahoyle@howardhanna.com," at bounding box center [224, 293] width 228 height 27
drag, startPoint x: 128, startPoint y: 291, endPoint x: 336, endPoint y: 317, distance: 209.4
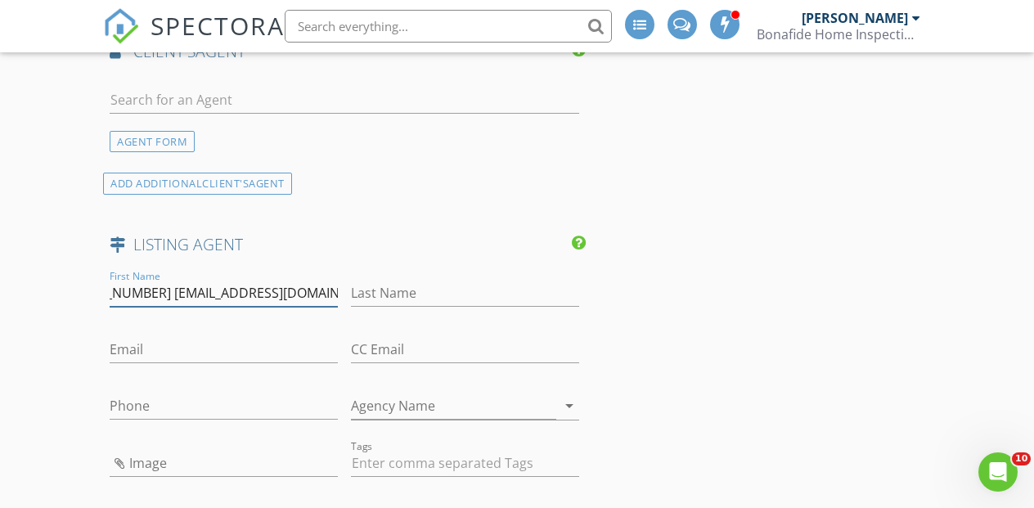
click at [336, 317] on div "First Name Porshia Banks 216-533-4194 porshiahoyle@howardhanna.com," at bounding box center [224, 301] width 228 height 43
type input "Porshia Banks 216-533-4194"
click at [187, 355] on input "Email" at bounding box center [224, 349] width 228 height 27
paste input "porshiahoyle@howardhanna.com,"
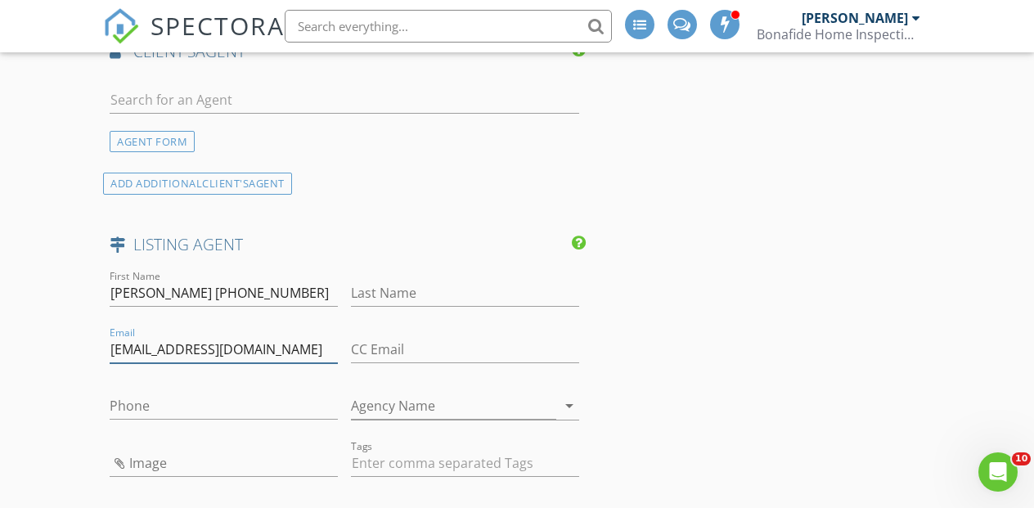
type input "porshiahoyle@howardhanna.com"
click at [204, 293] on input "Porshia Banks 216-533-4194" at bounding box center [224, 293] width 228 height 27
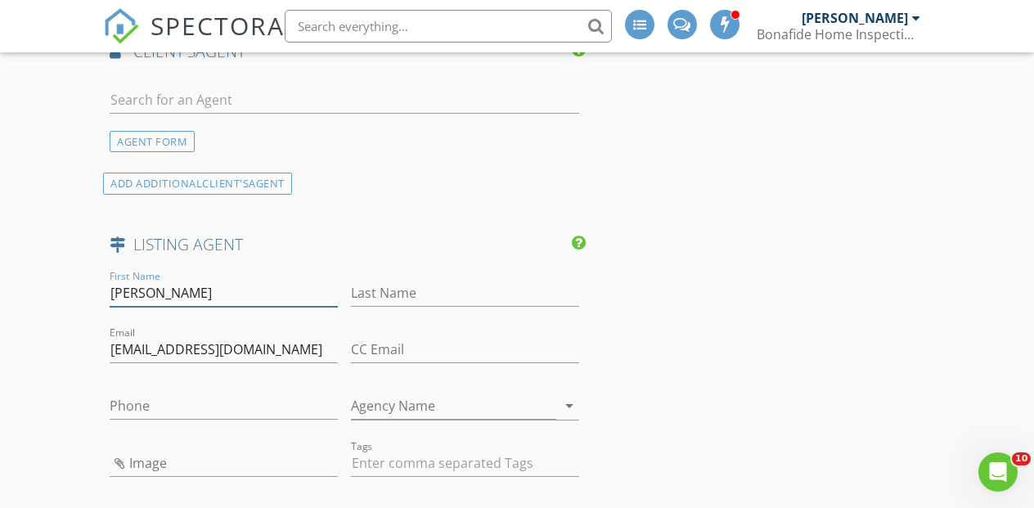
drag, startPoint x: 204, startPoint y: 293, endPoint x: 315, endPoint y: 304, distance: 111.8
click at [315, 304] on input "Porshia Banks" at bounding box center [224, 293] width 228 height 27
type input "Porshia Banks"
click at [209, 409] on input "Phone" at bounding box center [224, 406] width 228 height 27
paste input "216-533-4194"
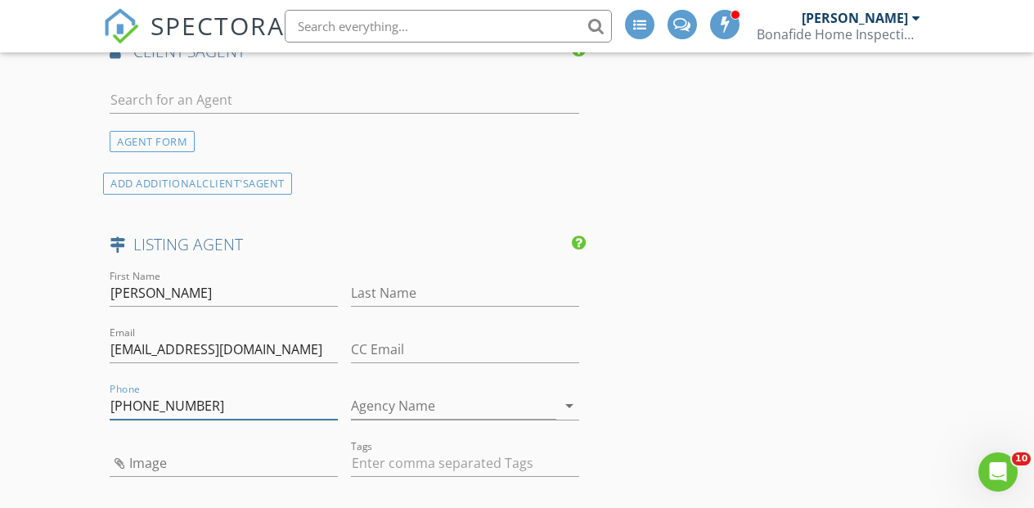
type input "216-533-4194"
click at [162, 289] on input "Porshia Banks" at bounding box center [224, 293] width 228 height 27
drag, startPoint x: 162, startPoint y: 289, endPoint x: 225, endPoint y: 291, distance: 63.0
click at [225, 291] on input "Porshia Banks" at bounding box center [224, 293] width 228 height 27
type input "Porshia"
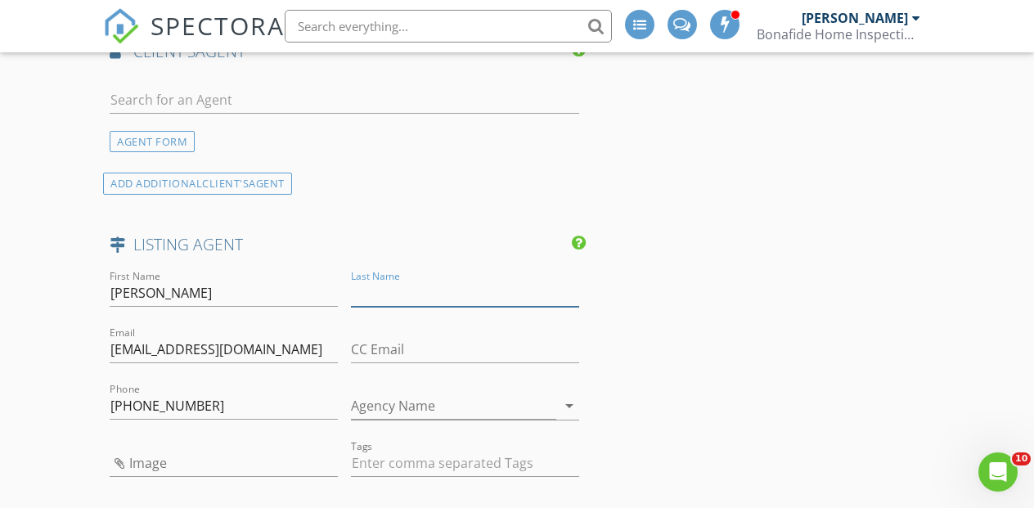
click at [381, 286] on input "Last Name" at bounding box center [465, 293] width 228 height 27
paste input "Banks"
type input "Banks"
click at [380, 410] on input "Agency Name" at bounding box center [453, 406] width 205 height 27
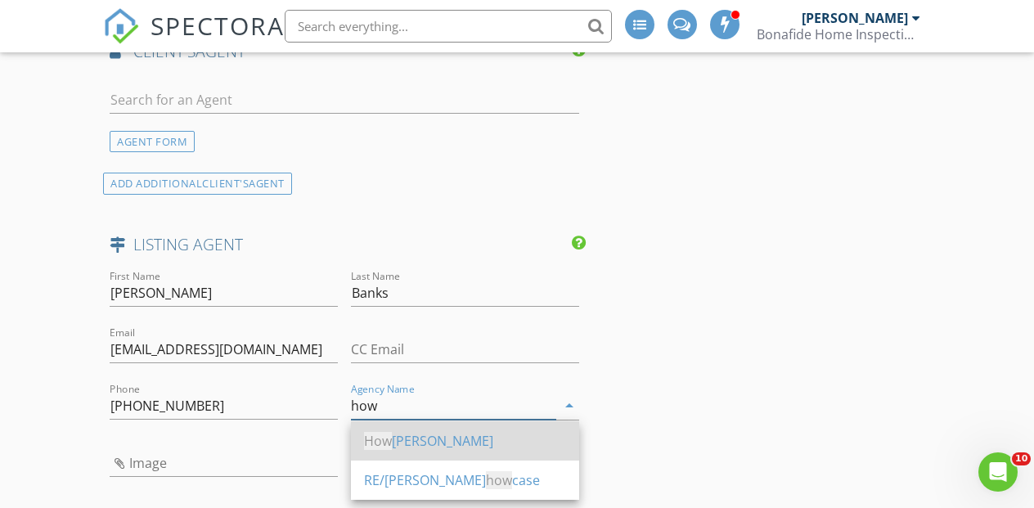
click at [389, 454] on div "How ard Hanna" at bounding box center [465, 440] width 202 height 39
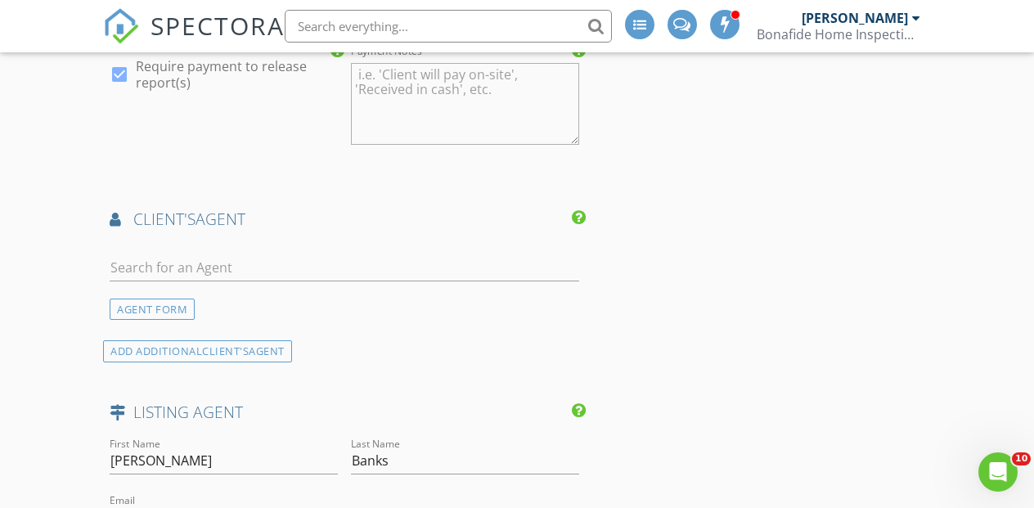
scroll to position [1387, 0]
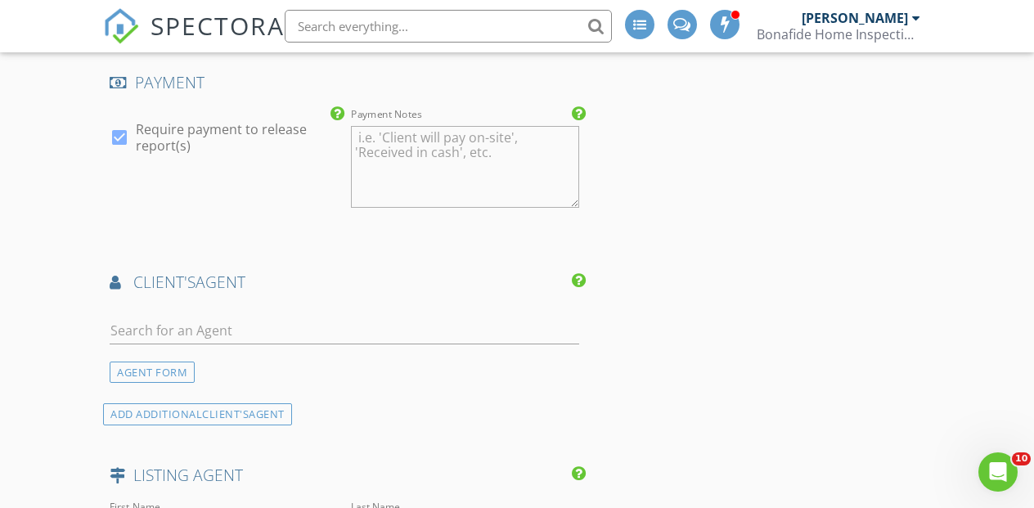
type input "Howard Hanna"
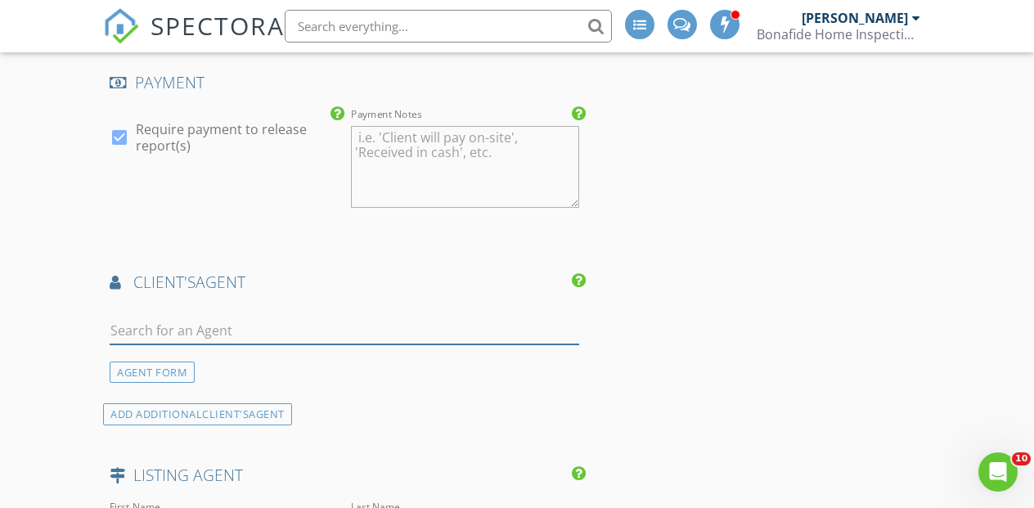
click at [165, 333] on input "text" at bounding box center [345, 330] width 470 height 27
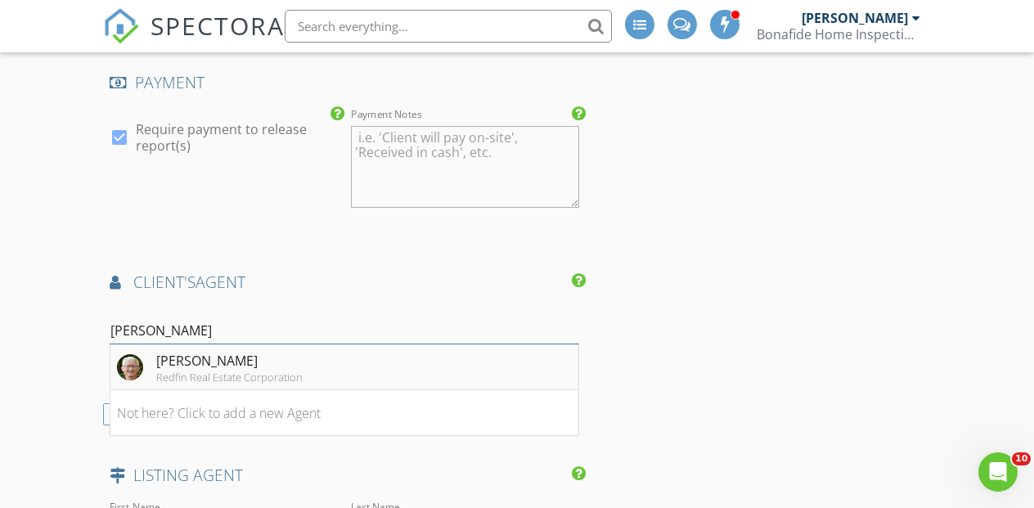
type input "quade"
click at [142, 358] on div "Gerald Quade Redfin Real Estate Corporation" at bounding box center [210, 367] width 186 height 33
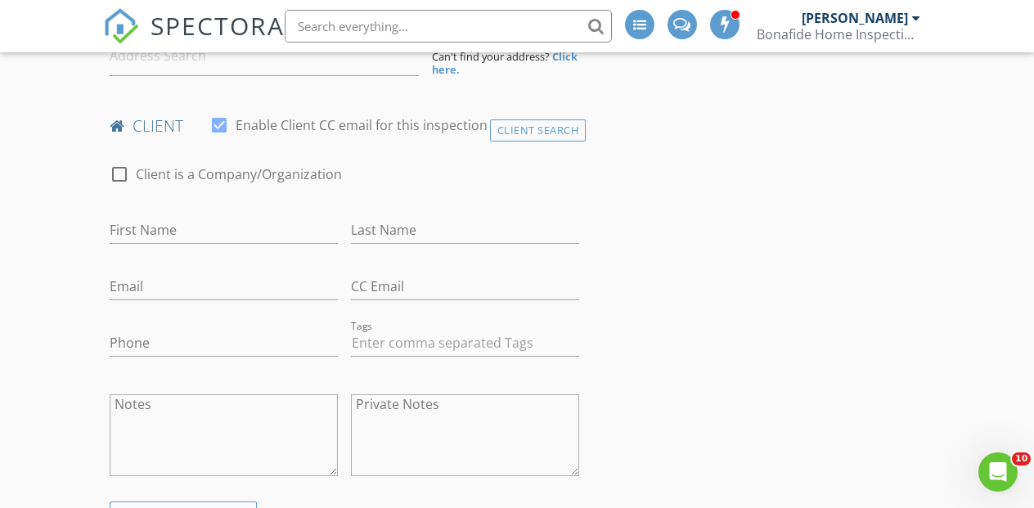
scroll to position [419, 0]
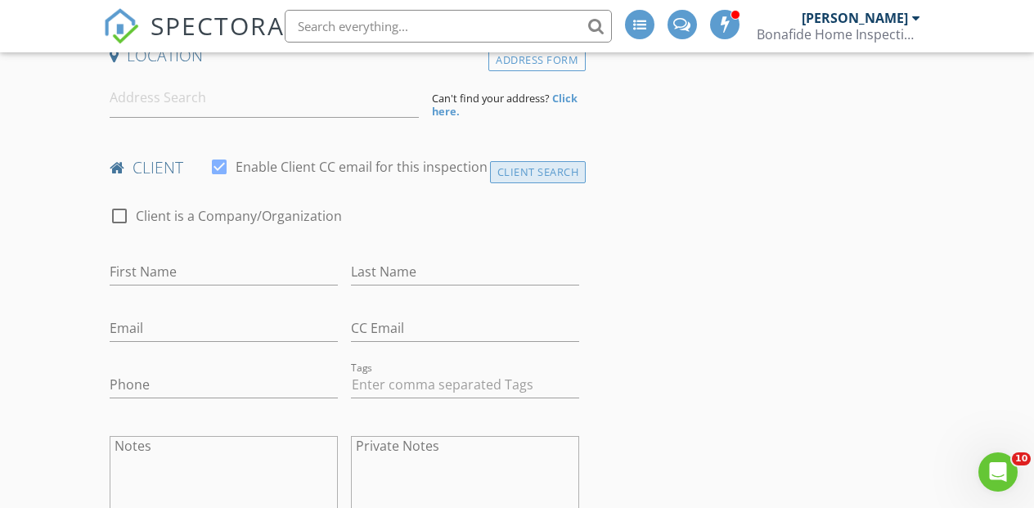
click at [556, 171] on div "Client Search" at bounding box center [538, 172] width 97 height 22
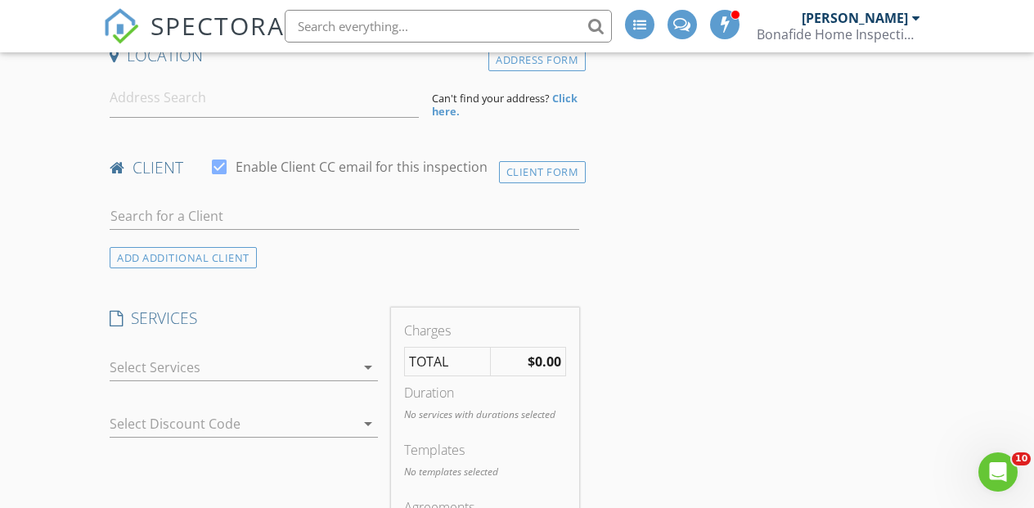
click at [274, 196] on div at bounding box center [345, 219] width 470 height 53
click at [219, 211] on input "text" at bounding box center [345, 216] width 470 height 27
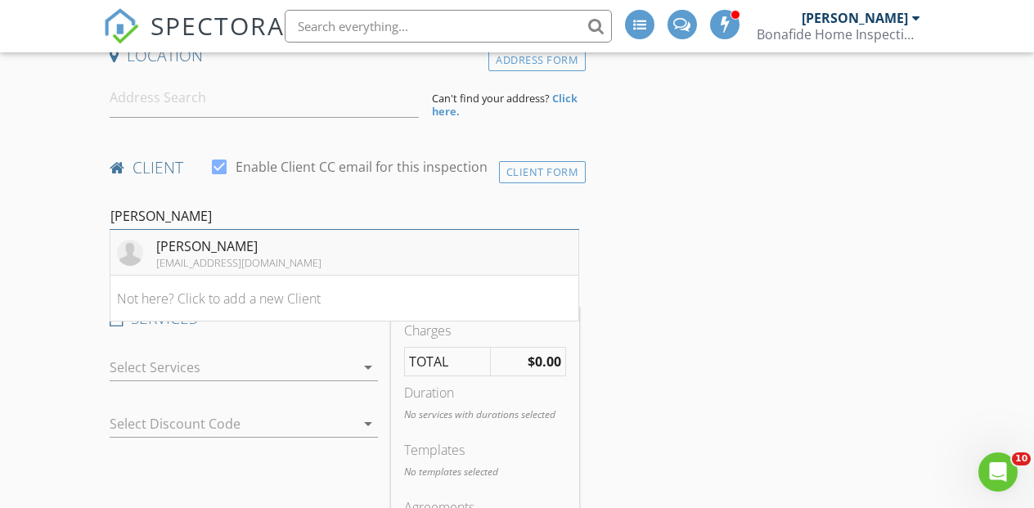
type input "pitts"
click at [116, 257] on li "Michael Pitts michaelpittsllc@gmail.com" at bounding box center [344, 253] width 468 height 46
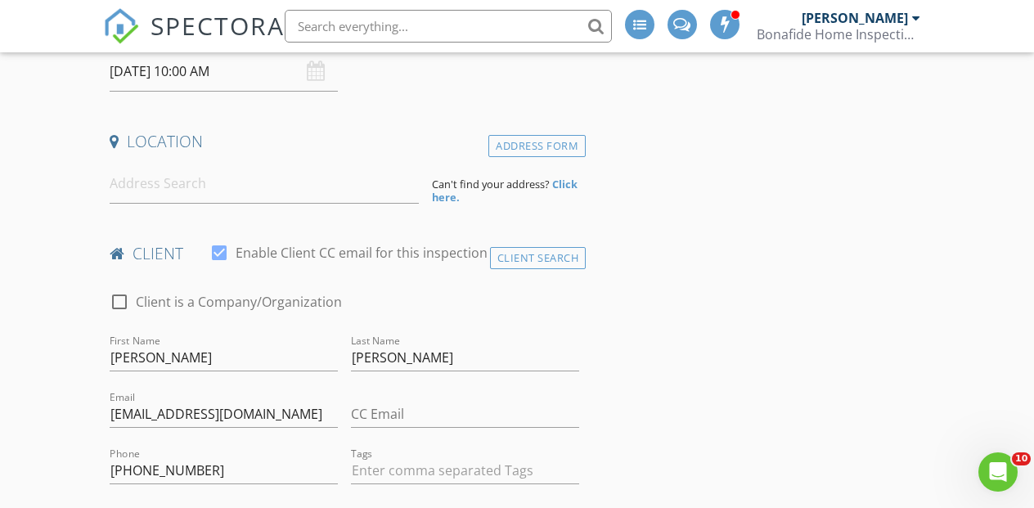
scroll to position [316, 0]
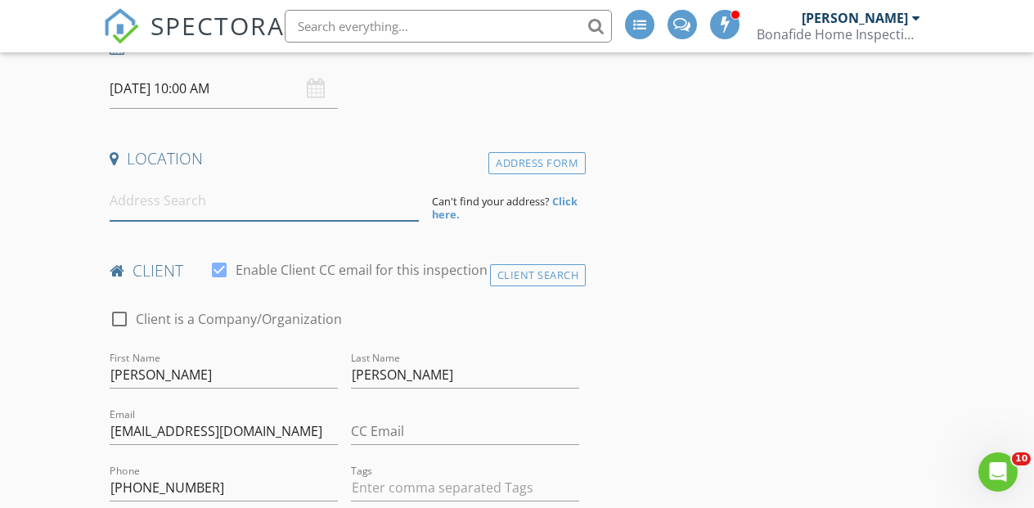
click at [153, 206] on input at bounding box center [264, 201] width 308 height 40
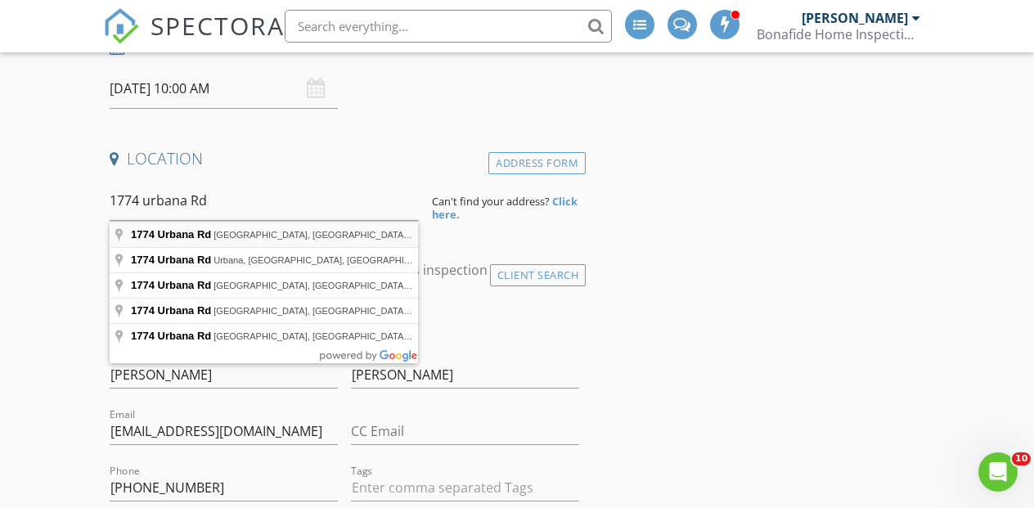
type input "1774 Urbana Rd, Cleveland, OH, USA"
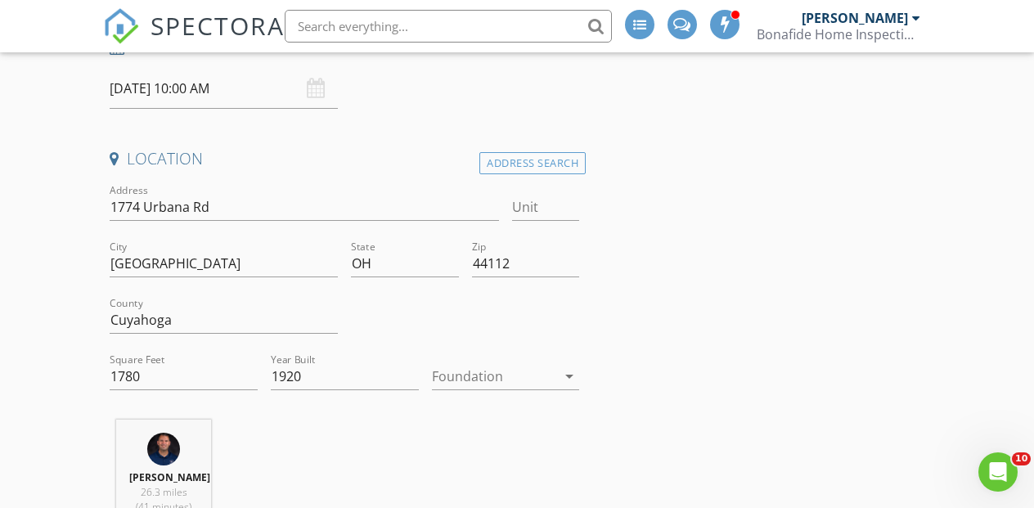
click at [478, 372] on div at bounding box center [494, 376] width 125 height 26
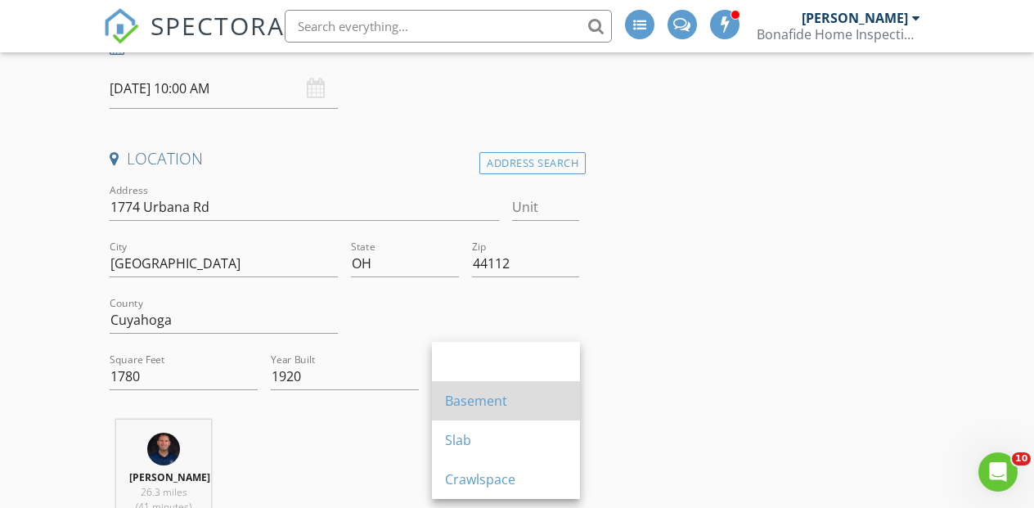
click at [460, 394] on div "Basement" at bounding box center [506, 401] width 122 height 20
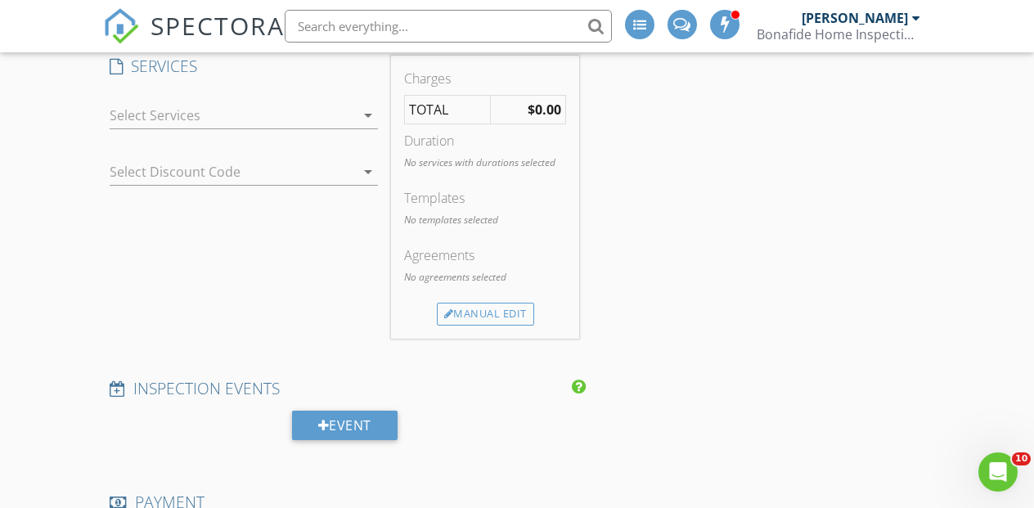
scroll to position [1303, 0]
click at [166, 118] on div at bounding box center [232, 114] width 245 height 26
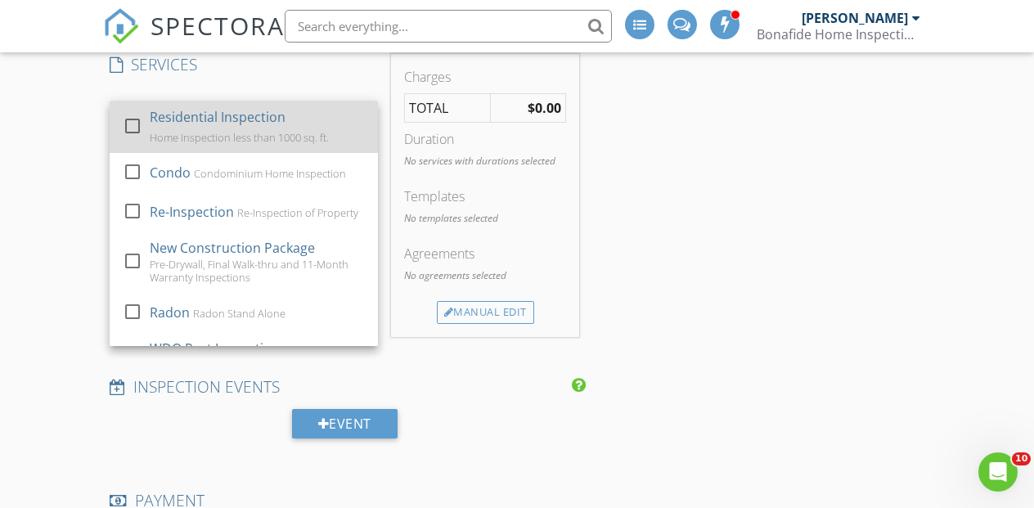
click at [137, 123] on div at bounding box center [133, 125] width 28 height 28
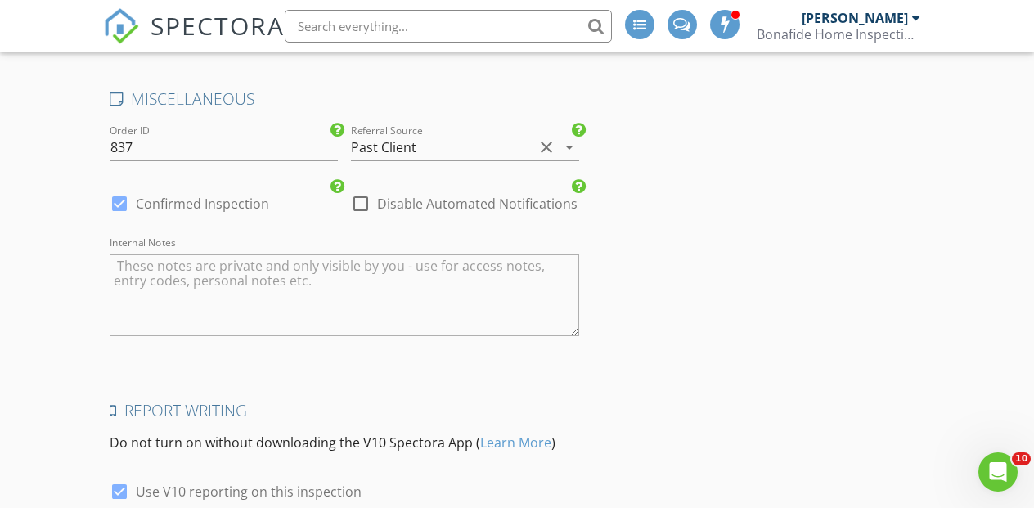
scroll to position [3372, 0]
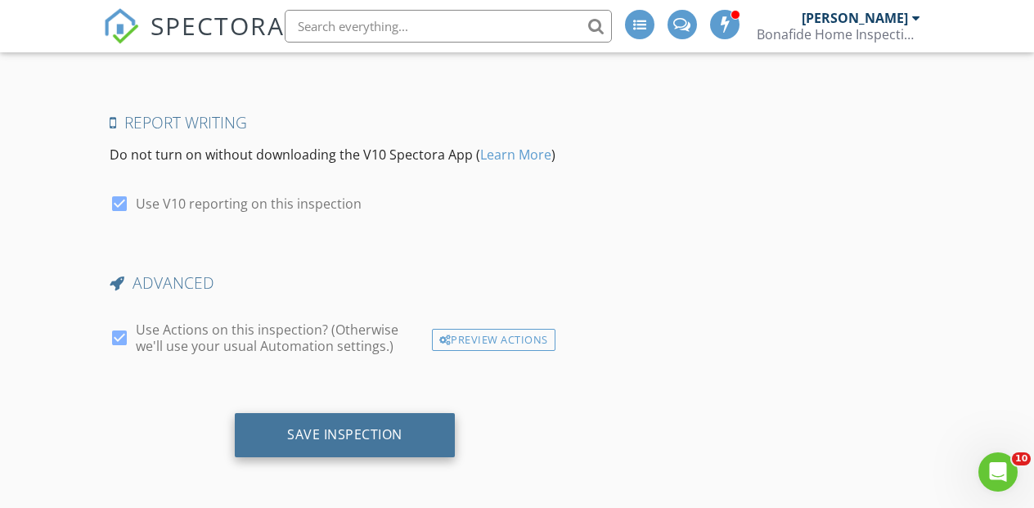
click at [325, 434] on div "Save Inspection" at bounding box center [344, 434] width 115 height 16
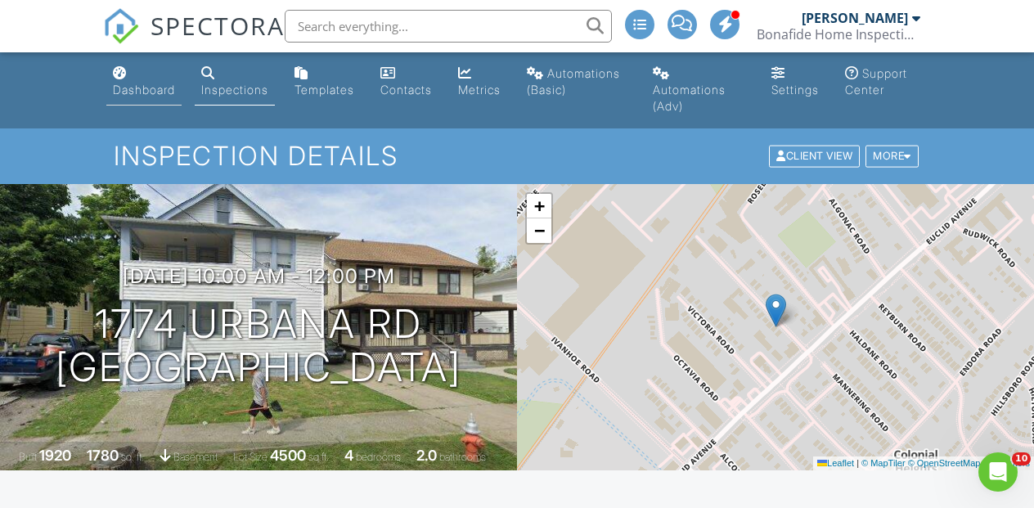
click at [152, 97] on link "Dashboard" at bounding box center [143, 82] width 75 height 47
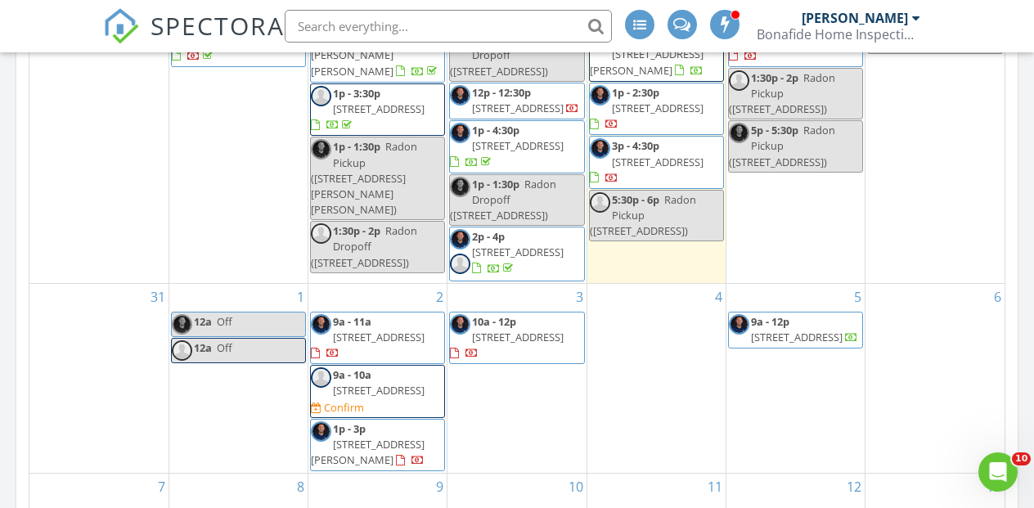
scroll to position [983, 0]
